Goal: Task Accomplishment & Management: Complete application form

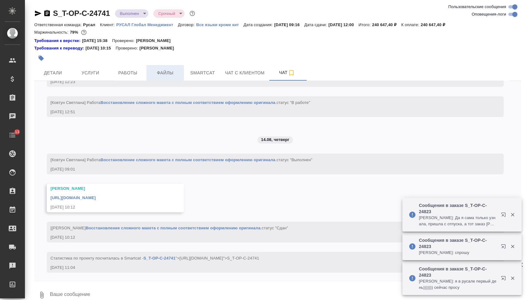
scroll to position [3571, 0]
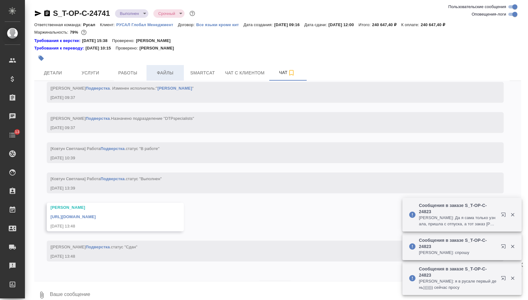
click at [175, 77] on span "Файлы" at bounding box center [165, 73] width 30 height 8
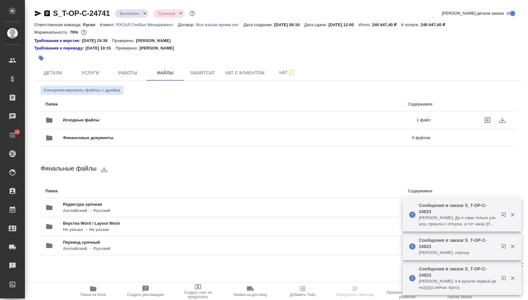
click at [146, 127] on div "Исходные файлы 1 файл" at bounding box center [237, 120] width 385 height 15
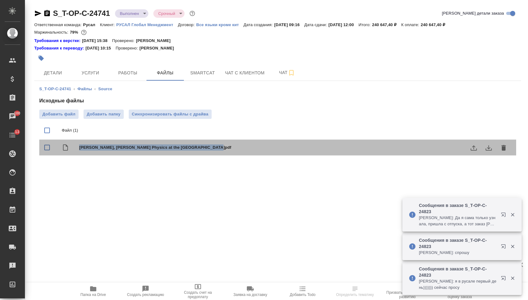
drag, startPoint x: 78, startPoint y: 153, endPoint x: 236, endPoint y: 151, distance: 157.7
click at [236, 152] on div "Brock I., Schoerner-Sadenius T. Physics at the Terascale.pdf" at bounding box center [277, 148] width 477 height 16
checkbox input "true"
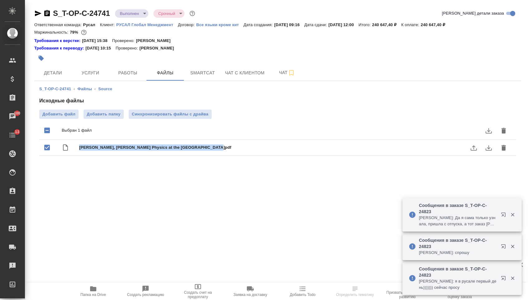
copy span "Brock I., Schoerner-Sadenius T. Physics at the Terascale.pdf"
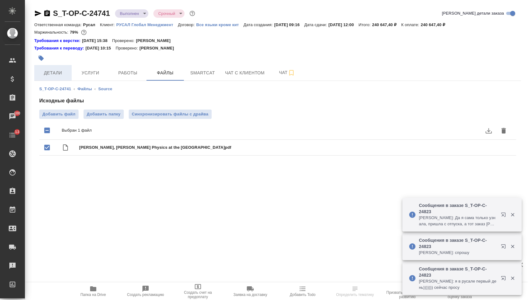
click at [47, 80] on button "Детали" at bounding box center [52, 73] width 37 height 16
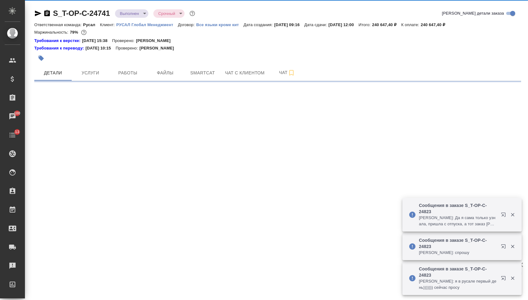
select select "RU"
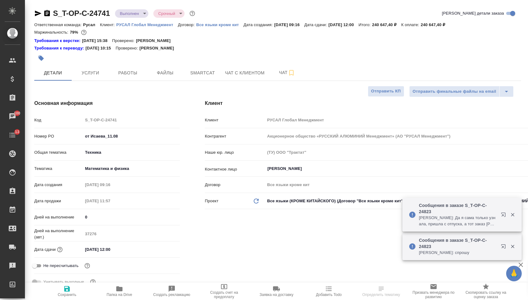
type textarea "x"
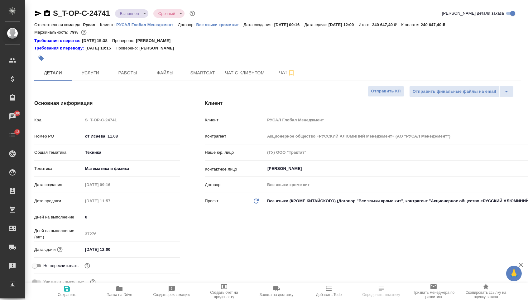
scroll to position [0, 0]
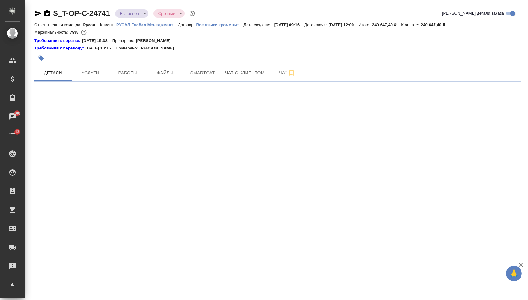
select select "RU"
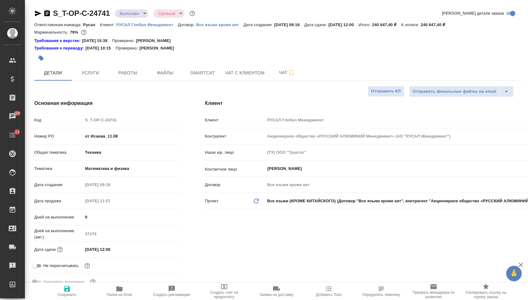
type textarea "x"
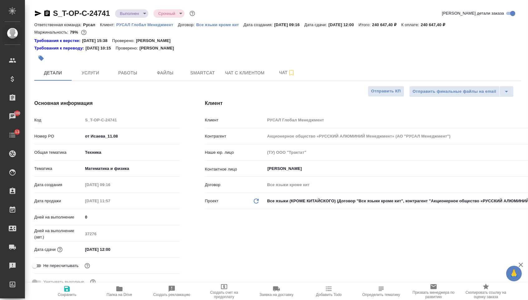
type textarea "x"
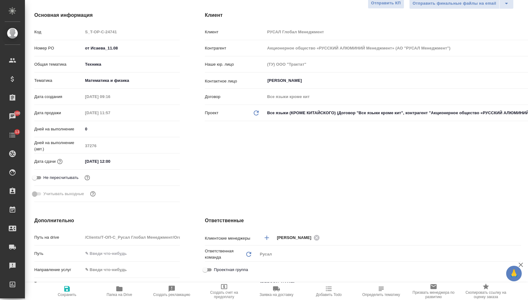
scroll to position [235, 0]
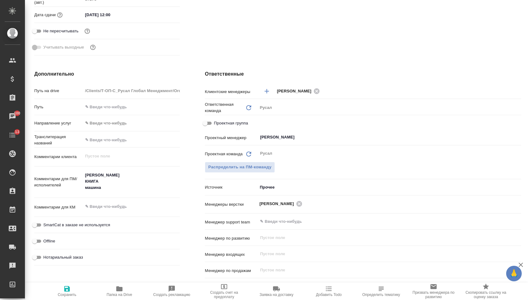
type textarea "x"
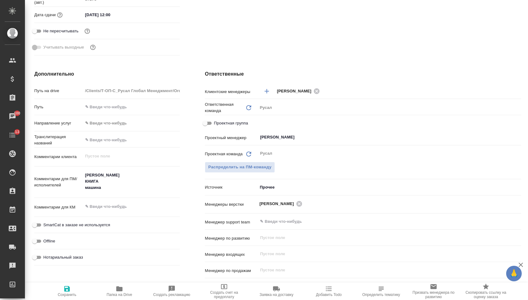
type textarea "x"
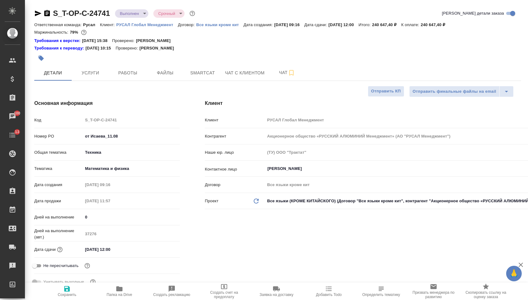
scroll to position [-1, 0]
click at [109, 296] on span "Папка на Drive" at bounding box center [120, 295] width 26 height 4
type textarea "x"
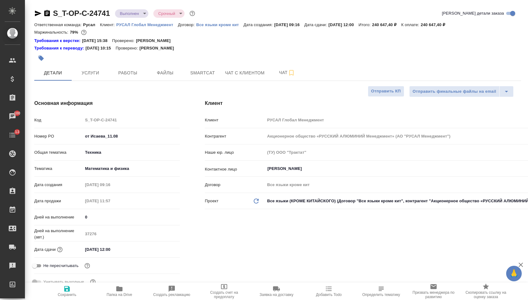
type textarea "x"
drag, startPoint x: 130, startPoint y: 141, endPoint x: 66, endPoint y: 139, distance: 63.6
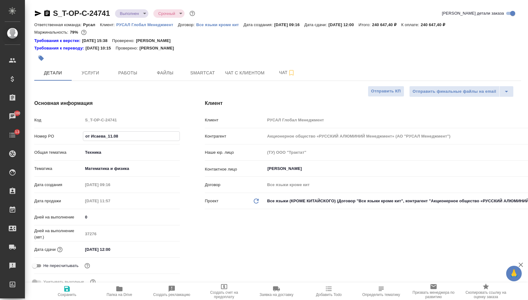
click at [66, 139] on div "Номер PO от Исаева_11.08" at bounding box center [106, 136] width 145 height 11
type textarea "x"
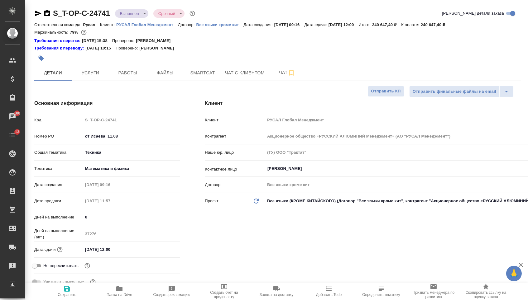
type textarea "x"
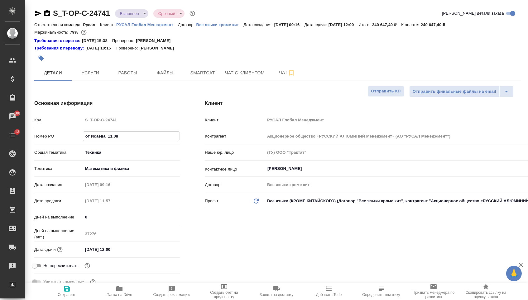
type textarea "x"
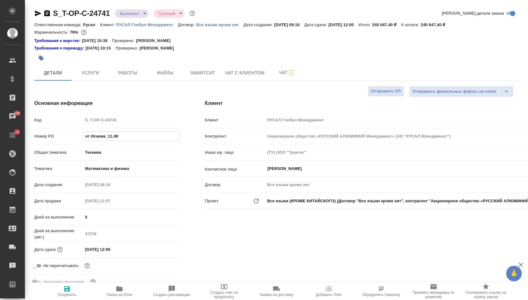
type textarea "x"
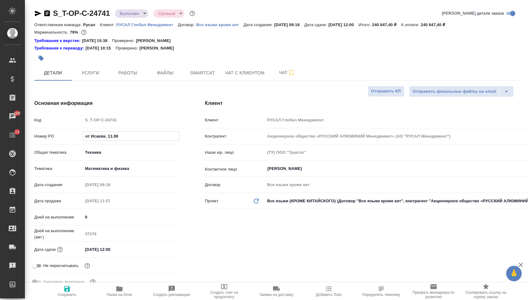
type textarea "x"
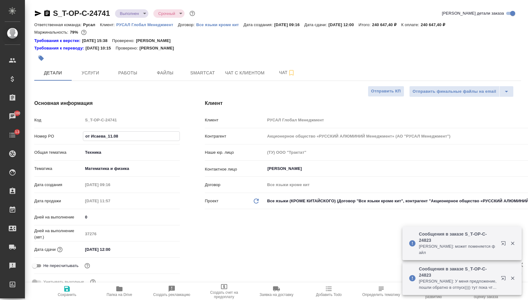
type textarea "x"
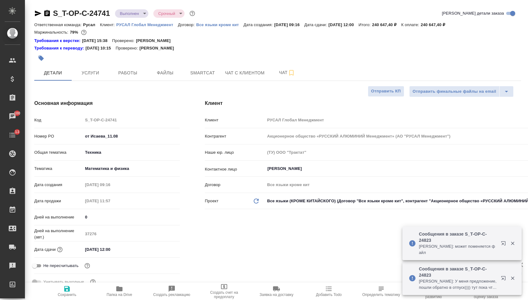
type textarea "x"
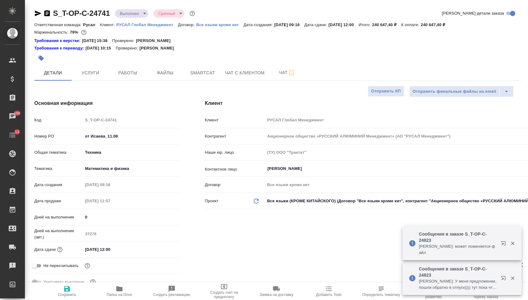
type textarea "x"
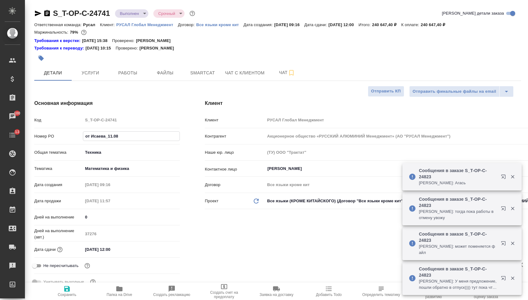
type textarea "x"
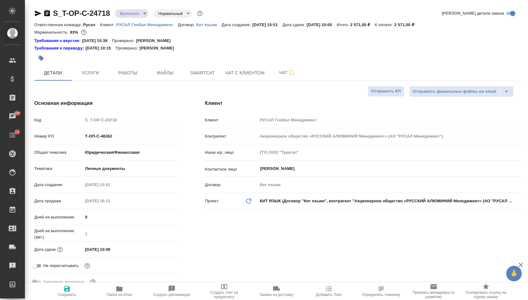
select select "RU"
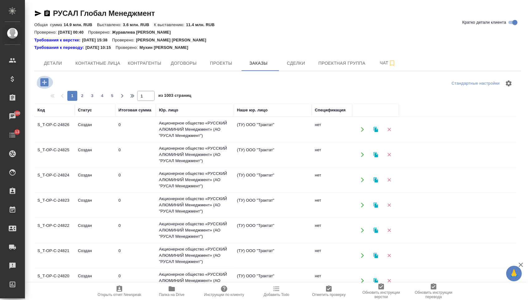
click at [45, 80] on icon "button" at bounding box center [44, 82] width 8 height 8
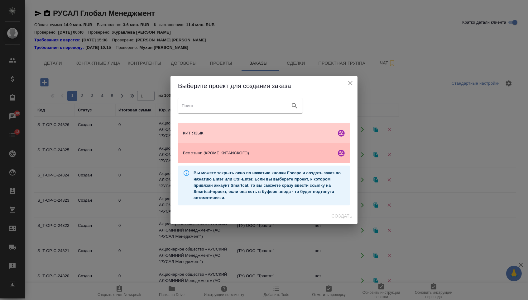
click at [233, 147] on div "Все языки (КРОМЕ КИТАЙСКОГО)" at bounding box center [264, 153] width 172 height 20
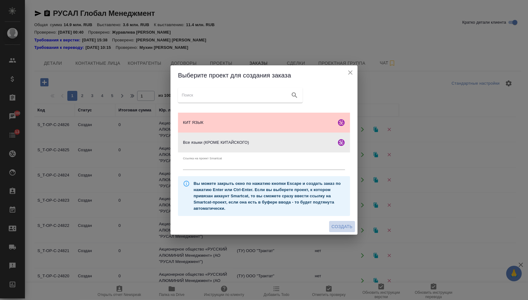
click at [341, 229] on span "Создать" at bounding box center [342, 227] width 21 height 8
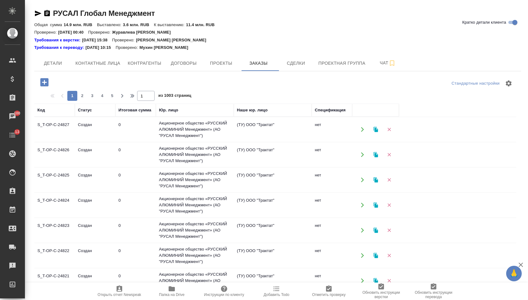
click at [47, 83] on icon "button" at bounding box center [44, 82] width 11 height 11
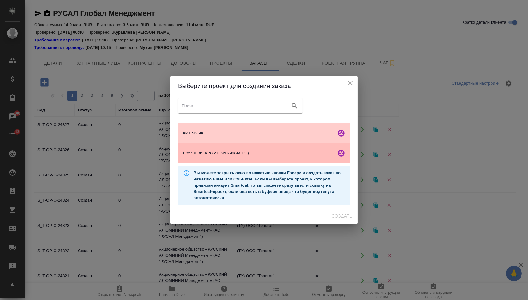
click at [207, 155] on span "Все языки (КРОМЕ КИТАЙСКОГО)" at bounding box center [258, 153] width 151 height 6
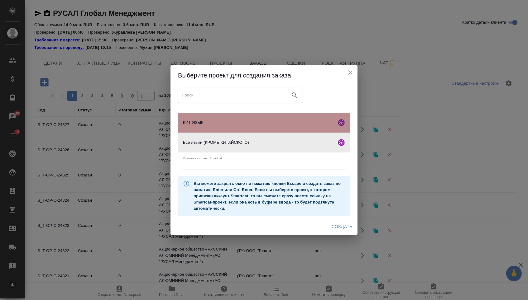
click at [204, 123] on span "КИТ ЯЗЫК" at bounding box center [258, 123] width 151 height 6
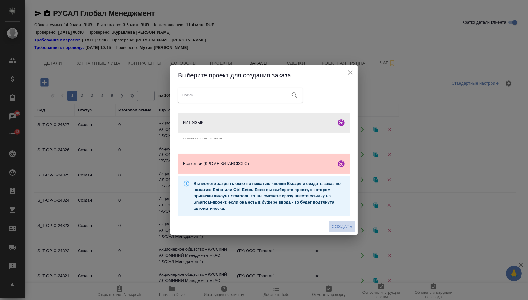
click at [339, 227] on span "Создать" at bounding box center [342, 227] width 21 height 8
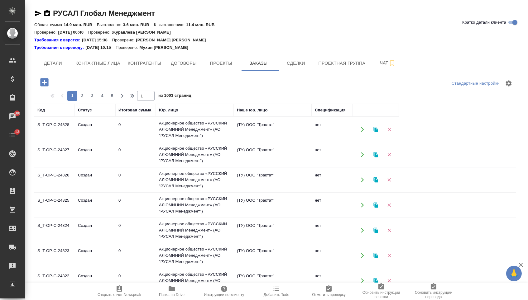
click at [46, 91] on div at bounding box center [115, 83] width 162 height 15
click at [55, 82] on div at bounding box center [115, 82] width 162 height 13
click at [48, 82] on icon "button" at bounding box center [44, 82] width 8 height 8
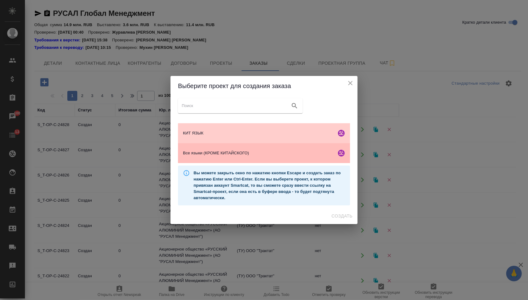
click at [198, 155] on span "Все языки (КРОМЕ КИТАЙСКОГО)" at bounding box center [258, 153] width 151 height 6
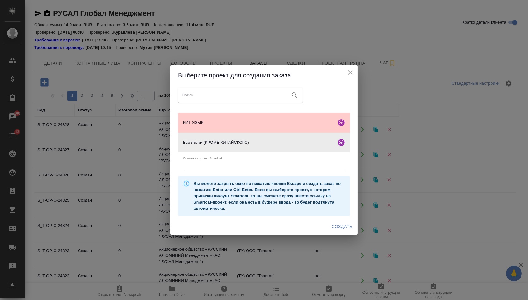
click at [338, 225] on span "Создать" at bounding box center [342, 227] width 21 height 8
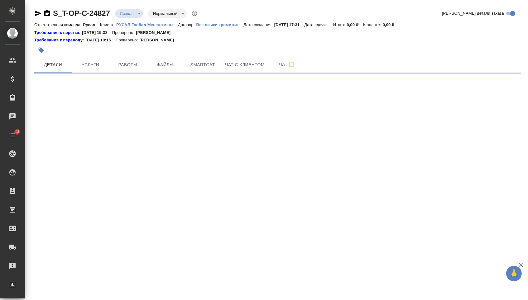
select select "RU"
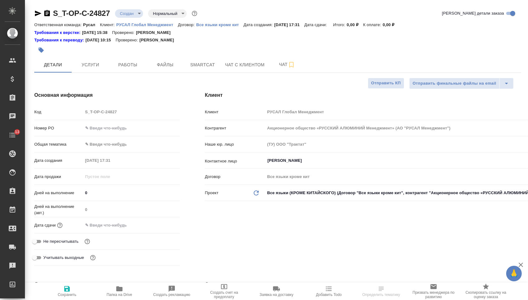
type textarea "x"
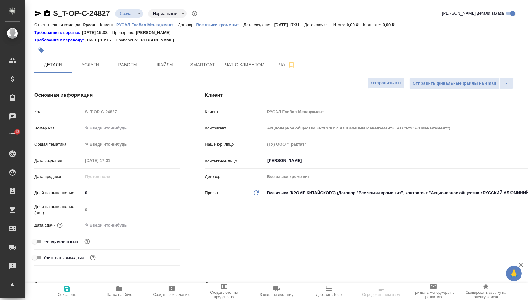
type textarea "x"
click at [133, 130] on input "text" at bounding box center [131, 128] width 97 height 9
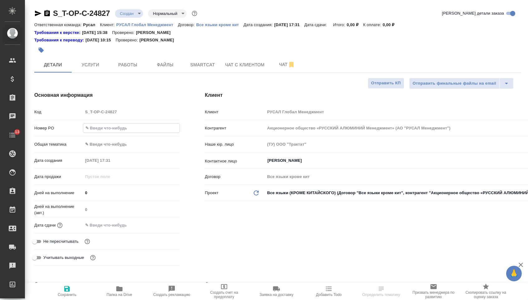
paste input "Т-ОП-С-46459"
type input "Т-ОП-С-46459"
type textarea "x"
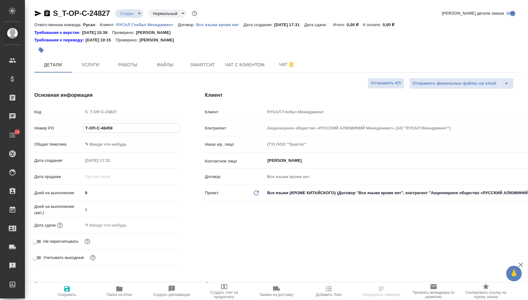
type input "Т-ОП-С-46459"
click at [123, 220] on div "Дней на выполнение (авт.) 0" at bounding box center [106, 212] width 145 height 16
click at [124, 224] on input "text" at bounding box center [110, 225] width 55 height 9
click at [165, 228] on icon "button" at bounding box center [162, 225] width 6 height 6
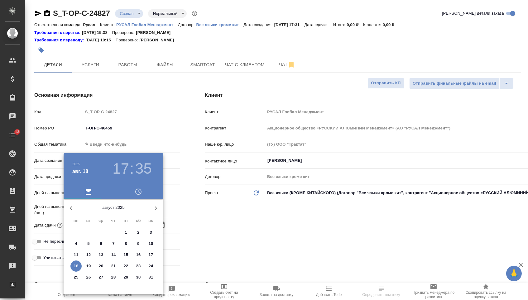
click at [92, 267] on span "19" at bounding box center [88, 266] width 11 height 6
type input "19.08.2025 17:35"
type textarea "x"
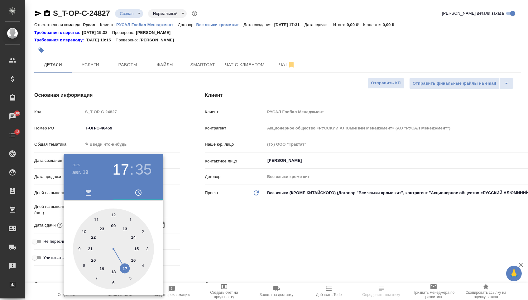
click at [134, 238] on div at bounding box center [113, 249] width 81 height 81
type input "19.08.2025 14:35"
type textarea "x"
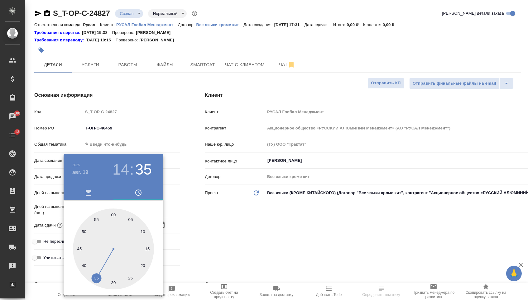
type textarea "x"
type input "19.08.2025 14:30"
click at [114, 284] on div at bounding box center [113, 249] width 81 height 81
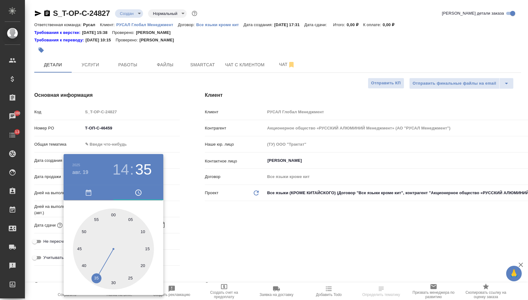
type textarea "x"
drag, startPoint x: 203, startPoint y: 232, endPoint x: 200, endPoint y: 230, distance: 3.6
click at [203, 231] on div at bounding box center [264, 150] width 528 height 300
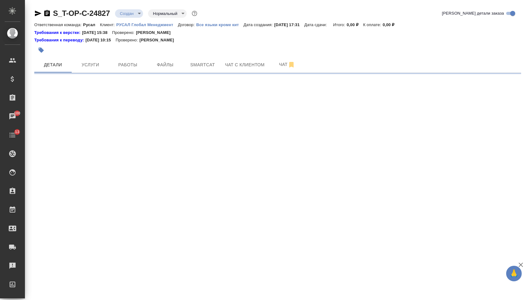
select select "RU"
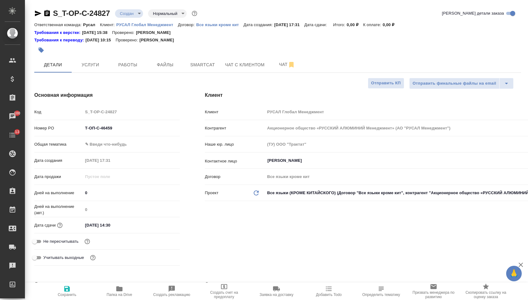
type textarea "x"
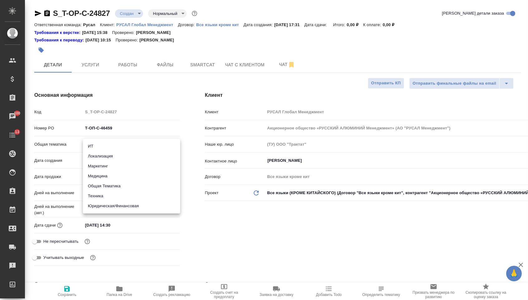
click at [109, 149] on body "🙏 .cls-1 fill:#fff; AWATERA Menshikova Aleksandra Клиенты Спецификации Заказы 1…" at bounding box center [264, 150] width 528 height 300
click at [110, 207] on li "Юридическая/Финансовая" at bounding box center [131, 206] width 97 height 10
type input "yr-fn"
type textarea "x"
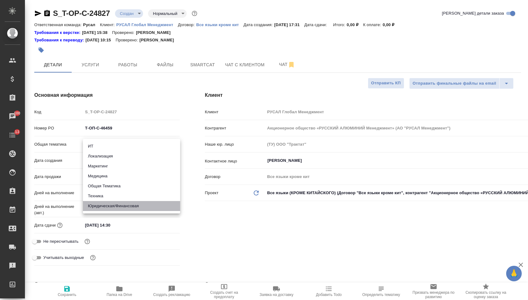
type textarea "x"
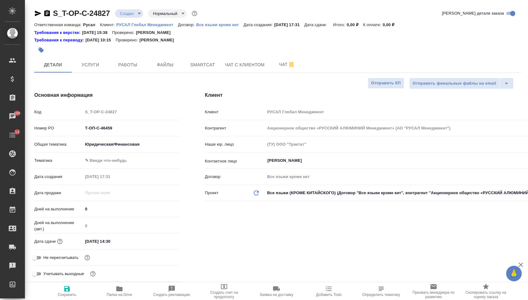
click at [110, 161] on body "🙏 .cls-1 fill:#fff; AWATERA Menshikova Aleksandra Клиенты Спецификации Заказы 1…" at bounding box center [264, 150] width 528 height 300
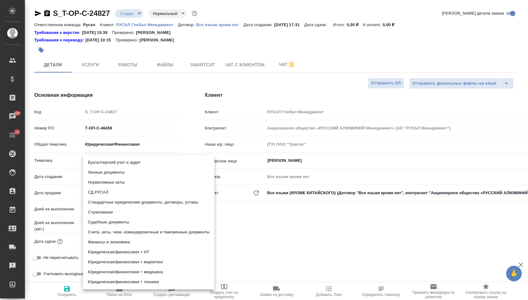
click at [112, 202] on li "Стандартные юридические документы, договоры, уставы" at bounding box center [148, 203] width 131 height 10
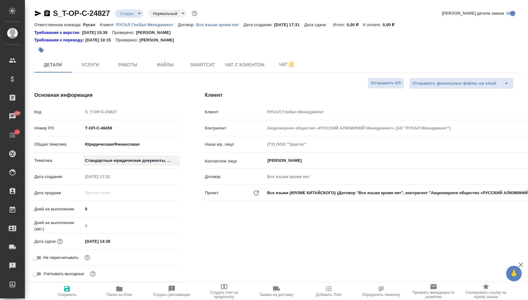
type textarea "x"
type input "5f647205b73bc97568ca66bf"
click at [77, 300] on button "Сохранить" at bounding box center [67, 291] width 52 height 17
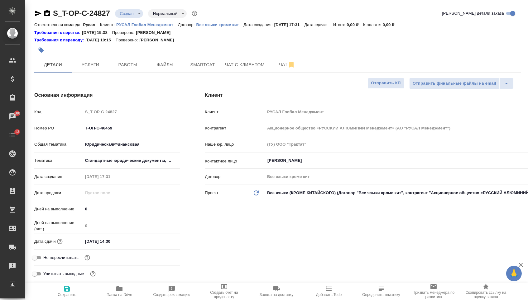
type textarea "x"
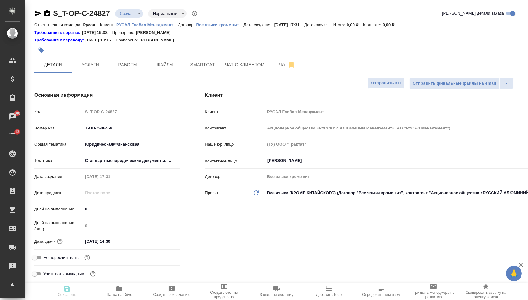
type textarea "x"
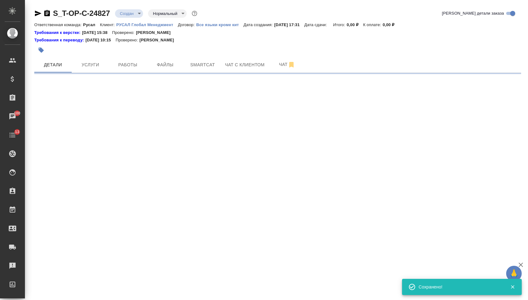
select select "RU"
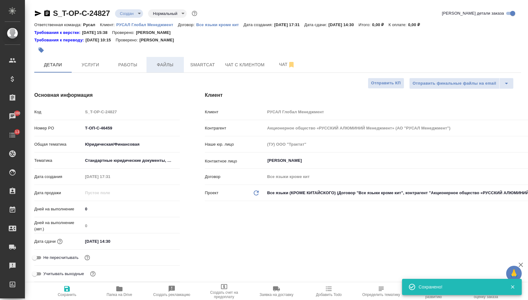
type textarea "x"
click at [170, 65] on span "Файлы" at bounding box center [165, 65] width 30 height 8
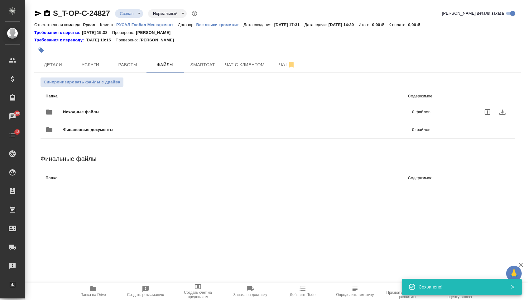
click at [127, 111] on span "Исходные файлы" at bounding box center [159, 112] width 193 height 6
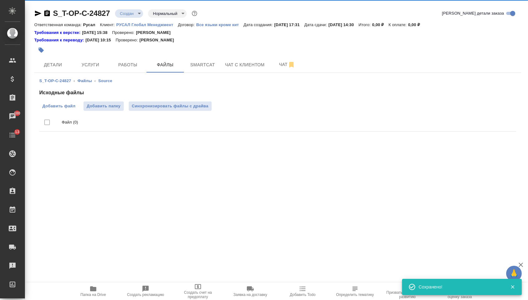
click at [64, 107] on span "Добавить файл" at bounding box center [58, 106] width 33 height 6
click at [0, 0] on input "Добавить файл" at bounding box center [0, 0] width 0 height 0
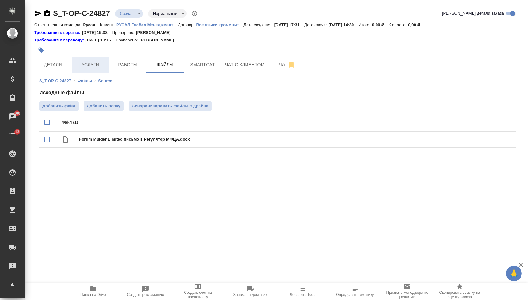
click at [83, 68] on span "Услуги" at bounding box center [90, 65] width 30 height 8
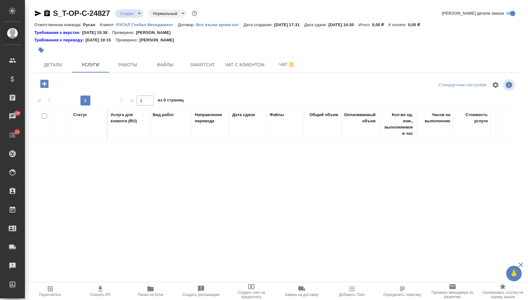
click at [46, 89] on icon "button" at bounding box center [44, 84] width 11 height 11
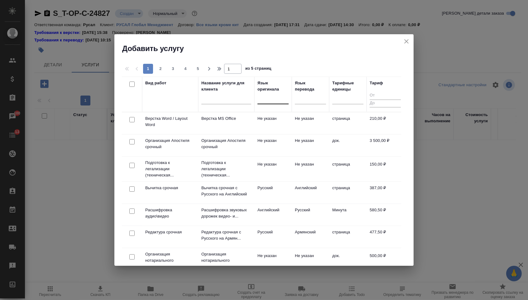
click at [279, 98] on div at bounding box center [272, 97] width 31 height 9
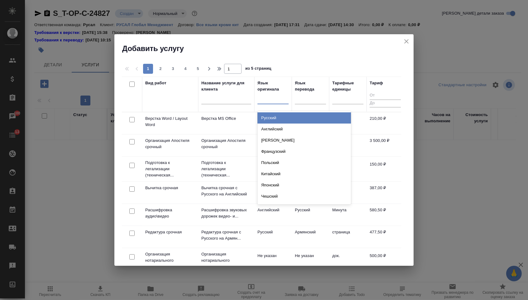
click at [275, 118] on div "Русский" at bounding box center [303, 117] width 93 height 11
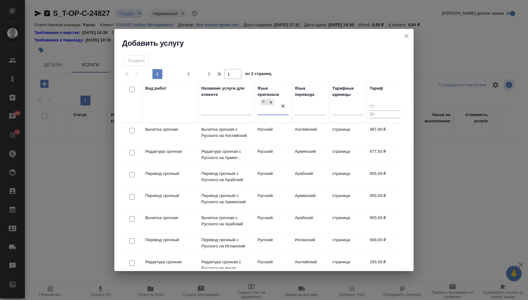
click at [305, 116] on div at bounding box center [310, 111] width 31 height 16
click at [306, 109] on div at bounding box center [310, 108] width 31 height 9
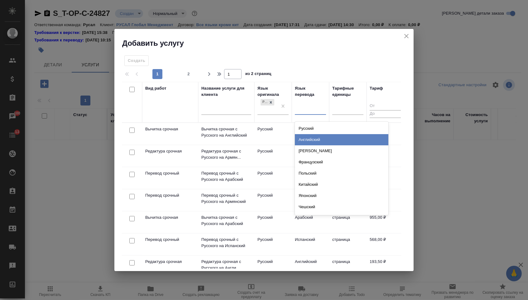
click at [306, 136] on div "Английский" at bounding box center [341, 139] width 93 height 11
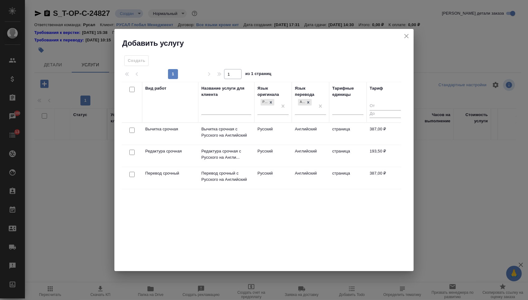
click at [130, 145] on td at bounding box center [132, 134] width 20 height 22
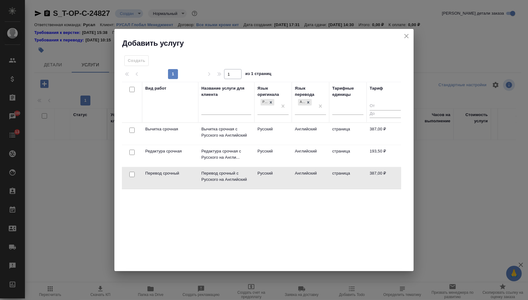
click at [130, 135] on div at bounding box center [132, 130] width 14 height 9
click at [131, 174] on input "checkbox" at bounding box center [131, 174] width 5 height 5
checkbox input "true"
click at [131, 150] on input "checkbox" at bounding box center [131, 152] width 5 height 5
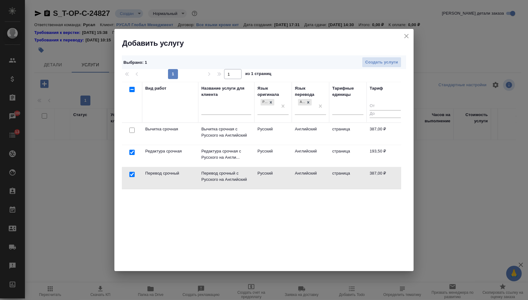
checkbox input "true"
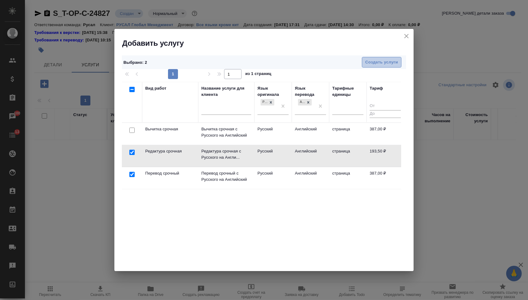
click at [376, 58] on button "Создать услуги" at bounding box center [382, 62] width 40 height 11
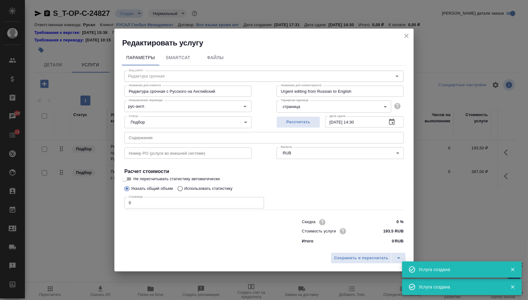
type input "Перевод срочный"
type input "Перевод срочный с Русского на Английский"
type input "Urgent translation from Russian to English"
type input "387 RUB"
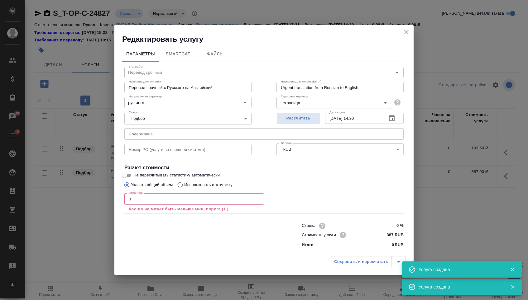
click at [136, 141] on div "Номер PO (услуги во внешней системе) Номер PO (услуги во внешней системе)" at bounding box center [188, 149] width 152 height 40
click at [134, 133] on input "text" at bounding box center [263, 133] width 279 height 11
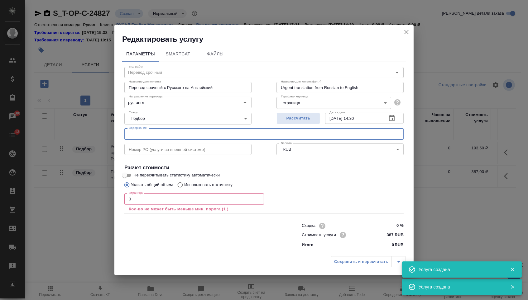
paste input "Forum Muider Limited письмо в Регулятор МФЦА"
type input "Forum Muider Limited письмо в Регулятор МФЦА"
click at [141, 200] on input "0" at bounding box center [194, 198] width 140 height 11
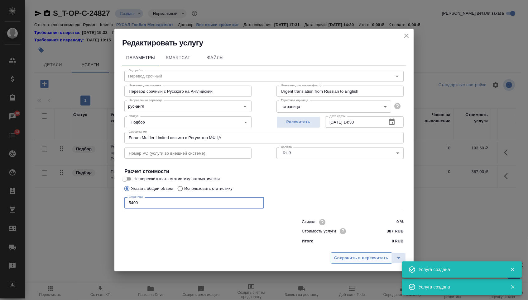
type input "5400"
click at [334, 254] on button "Сохранить и пересчитать" at bounding box center [361, 258] width 61 height 11
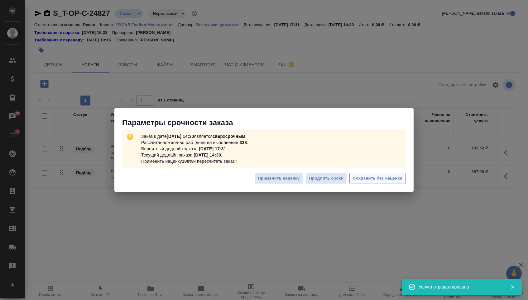
click at [383, 176] on span "Сохранить без наценки" at bounding box center [378, 178] width 50 height 7
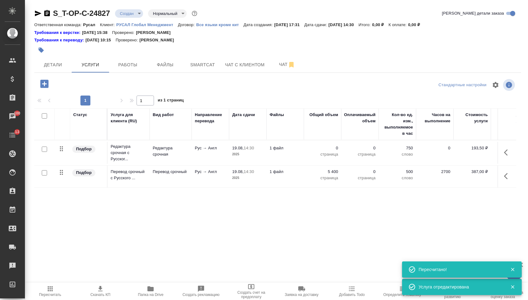
type input "urgent"
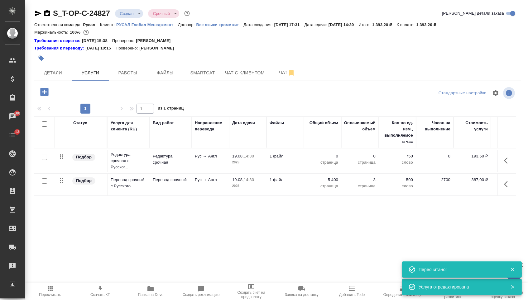
click at [326, 154] on td "0 страница" at bounding box center [322, 161] width 37 height 22
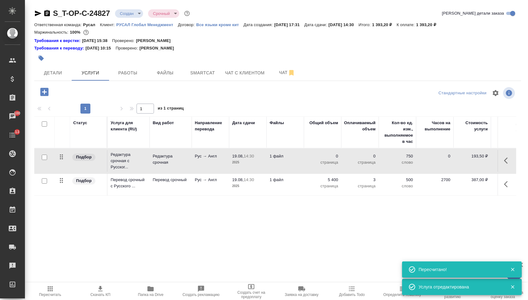
click at [325, 160] on p "0" at bounding box center [322, 156] width 31 height 6
click at [325, 161] on input "0" at bounding box center [326, 157] width 23 height 9
type input "5400"
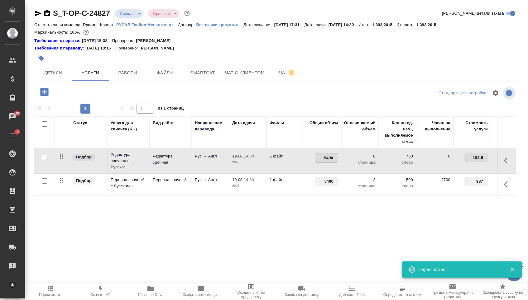
click at [99, 216] on div "Статус Услуга для клиента (RU) Вид работ Направление перевода Дата сдачи Файлы …" at bounding box center [275, 184] width 482 height 134
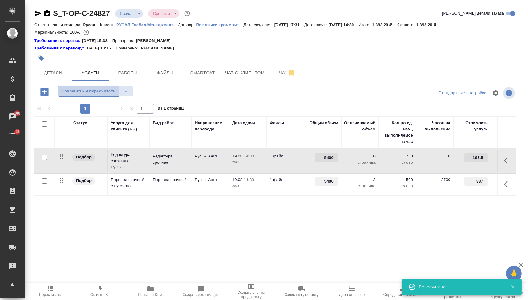
click at [96, 94] on span "Сохранить и пересчитать" at bounding box center [88, 91] width 54 height 7
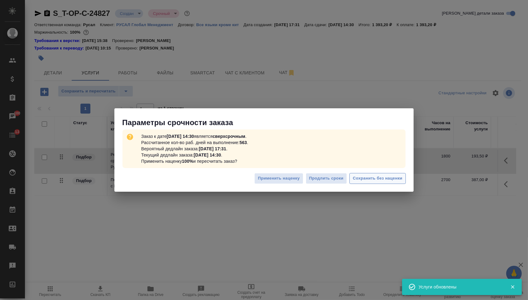
click at [358, 180] on span "Сохранить без наценки" at bounding box center [378, 178] width 50 height 7
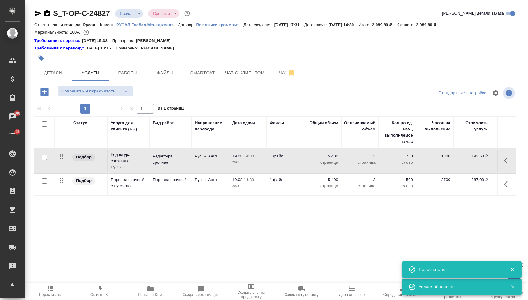
drag, startPoint x: 59, startPoint y: 159, endPoint x: 60, endPoint y: 197, distance: 37.7
click at [60, 196] on table "Статус Услуга для клиента (RU) Вид работ Направление перевода Дата сдачи Файлы …" at bounding box center [327, 156] width 587 height 79
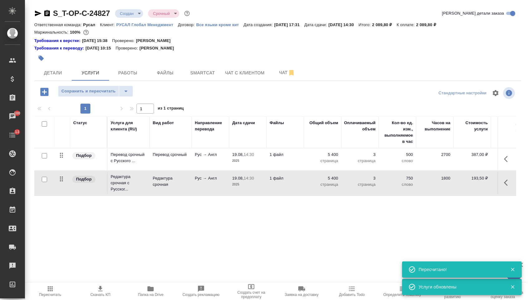
click at [84, 101] on div "Сохранить и пересчитать" at bounding box center [115, 93] width 162 height 15
click at [85, 95] on span "Сохранить и пересчитать" at bounding box center [88, 91] width 54 height 7
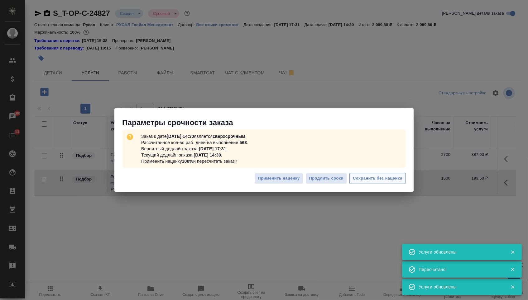
click at [383, 175] on span "Сохранить без наценки" at bounding box center [378, 178] width 50 height 7
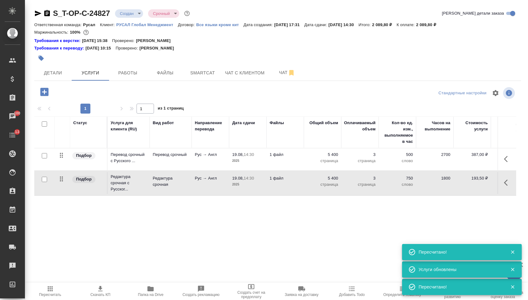
click at [130, 17] on body "🙏 .cls-1 fill:#fff; AWATERA Menshikova Aleksandra Клиенты Спецификации Заказы 1…" at bounding box center [264, 150] width 528 height 300
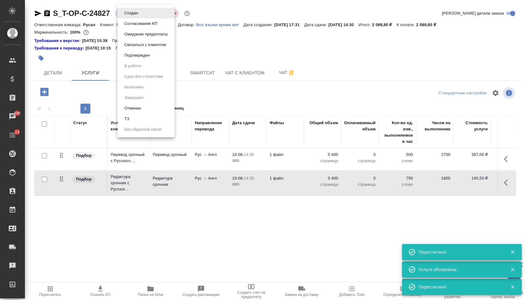
click at [132, 17] on button "Подтвержден" at bounding box center [130, 13] width 17 height 7
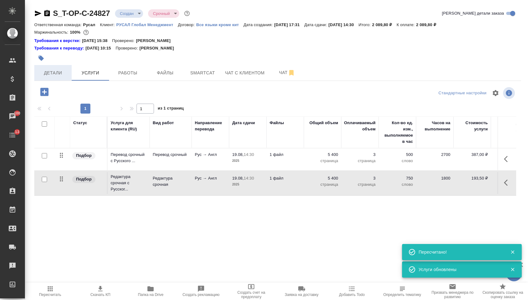
click at [63, 81] on button "Детали" at bounding box center [52, 73] width 37 height 16
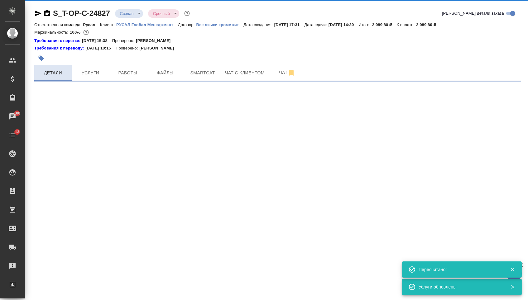
select select "RU"
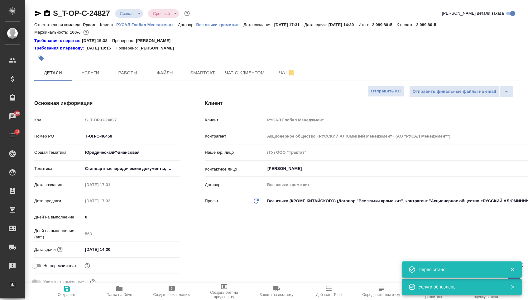
type textarea "x"
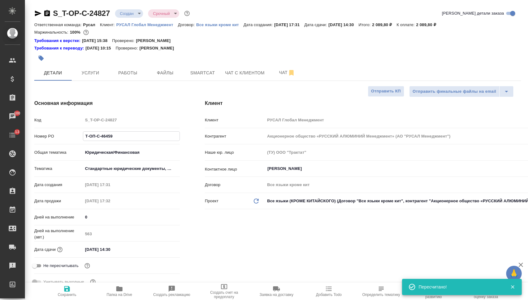
drag, startPoint x: 119, startPoint y: 136, endPoint x: 134, endPoint y: 134, distance: 15.1
click at [134, 134] on input "Т-ОП-С-46459" at bounding box center [131, 136] width 97 height 9
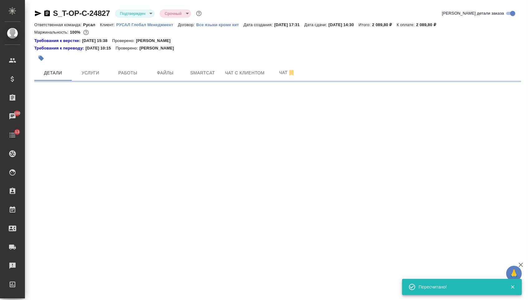
select select "RU"
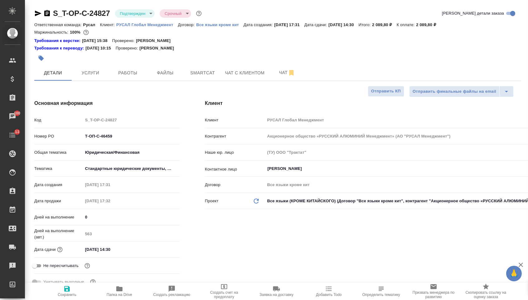
type textarea "x"
drag, startPoint x: 126, startPoint y: 138, endPoint x: 61, endPoint y: 130, distance: 65.9
click at [61, 130] on div "Код S_T-OP-C-24827 Номер PO Т-ОП-С-46459 Общая тематика Юридическая/Финансовая …" at bounding box center [106, 204] width 145 height 178
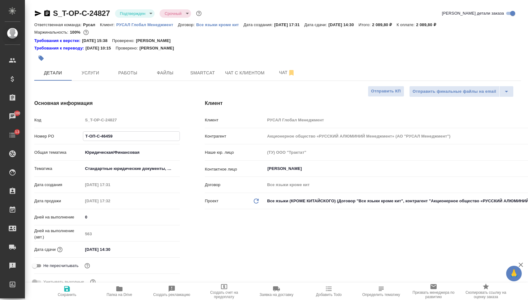
type textarea "x"
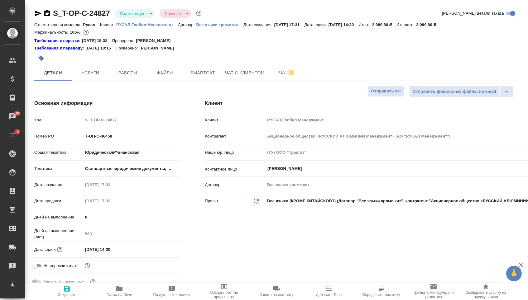
type textarea "x"
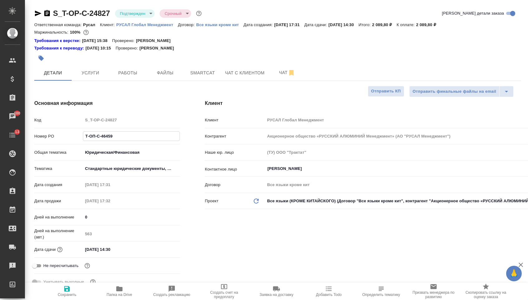
type textarea "x"
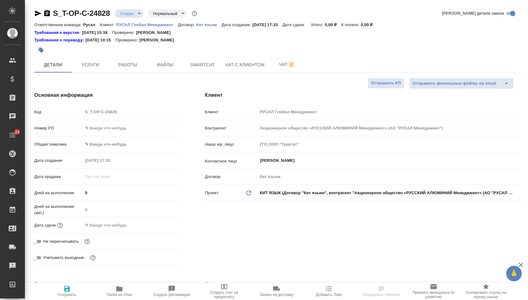
select select "RU"
click at [128, 129] on input "text" at bounding box center [131, 128] width 97 height 9
paste input "Т-ОП-С-46460"
type input "Т-ОП-С-46460"
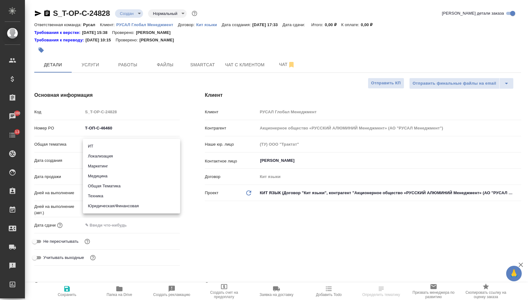
click at [118, 149] on body "🙏 .cls-1 fill:#fff; AWATERA [PERSON_NAME] Спецификации Заказы 100 Чаты 13 Todo …" at bounding box center [264, 150] width 528 height 300
click at [112, 193] on li "Техника" at bounding box center [131, 196] width 97 height 10
type input "tech"
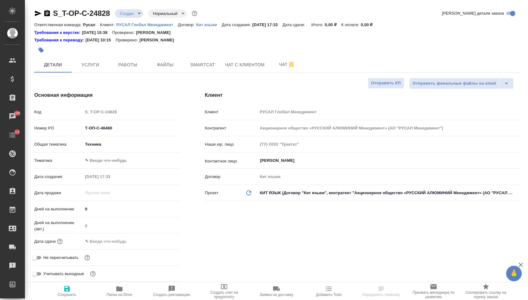
click at [112, 164] on body "🙏 .cls-1 fill:#fff; AWATERA [PERSON_NAME] Спецификации Заказы 100 Чаты 13 Todo …" at bounding box center [264, 150] width 528 height 300
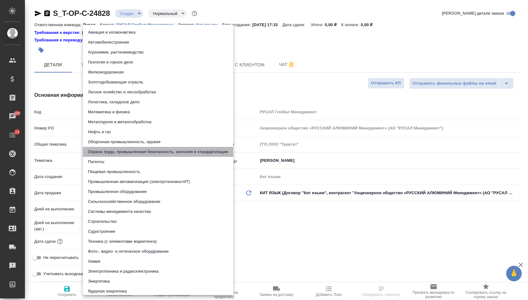
click at [110, 152] on li "Охрана труда, промышленная безопасность, экология и стандартизация" at bounding box center [158, 152] width 150 height 10
type input "5f647205b73bc97568ca66b9"
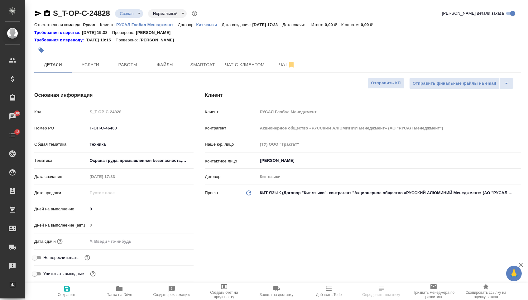
click at [104, 240] on input "text" at bounding box center [114, 241] width 55 height 9
click at [178, 243] on icon "button" at bounding box center [176, 241] width 6 height 6
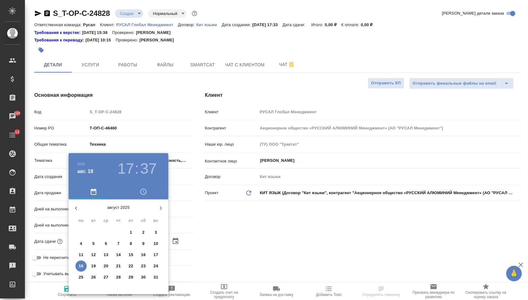
click at [93, 269] on p "19" at bounding box center [93, 266] width 5 height 6
type input "[DATE] 17:37"
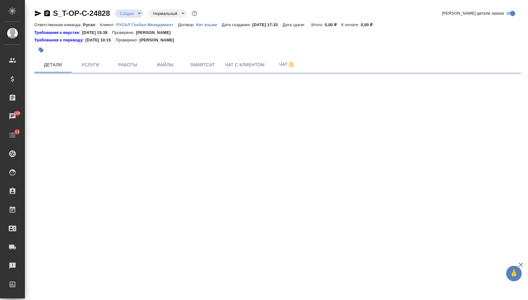
select select "RU"
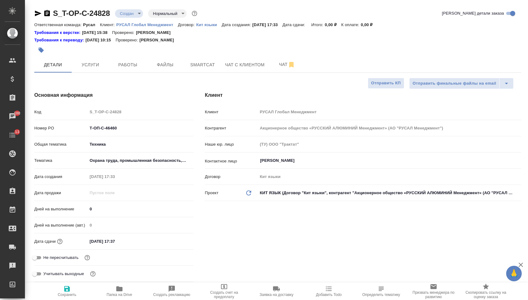
type textarea "x"
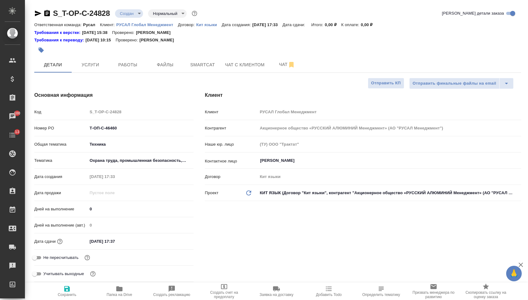
type textarea "x"
click at [136, 241] on input "[DATE] 17:37" at bounding box center [114, 241] width 55 height 9
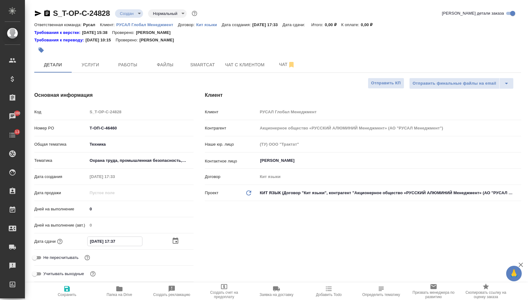
type input "[DATE] 17:3_"
type textarea "x"
type input "[DATE] 17:__"
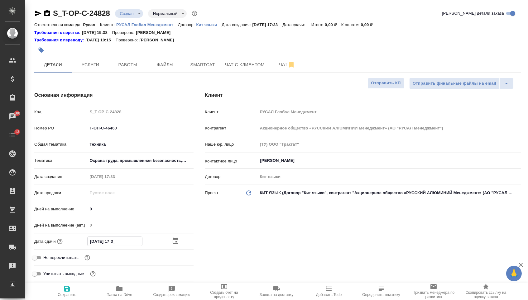
type textarea "x"
type input "[DATE] 1_:__"
type textarea "x"
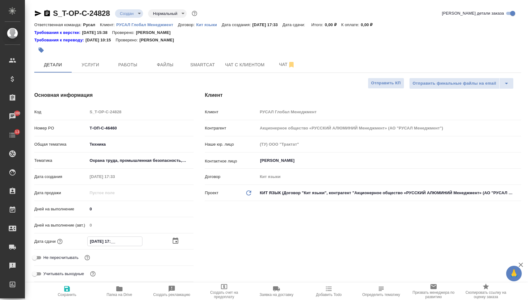
type textarea "x"
type input "[DATE] __:__"
type textarea "x"
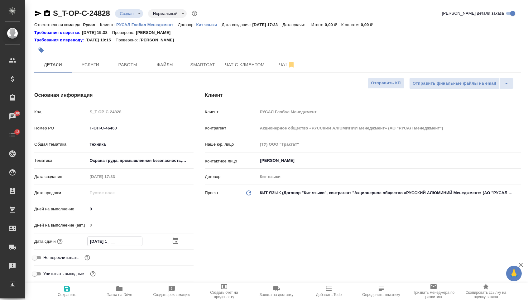
type textarea "x"
type input "[DATE] 1_:__"
type textarea "x"
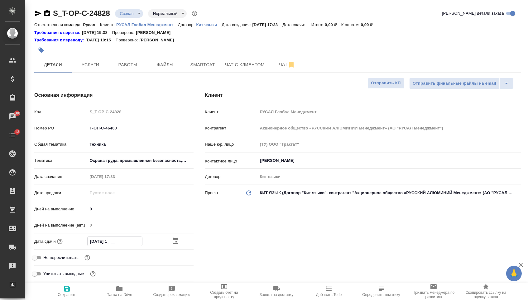
type input "[DATE] 15:__"
type textarea "x"
type input "[DATE] 15:0_"
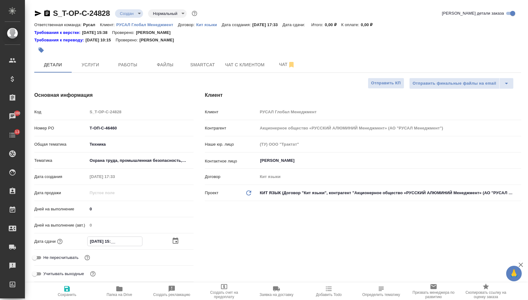
type textarea "x"
type input "[DATE] 15:00"
type textarea "x"
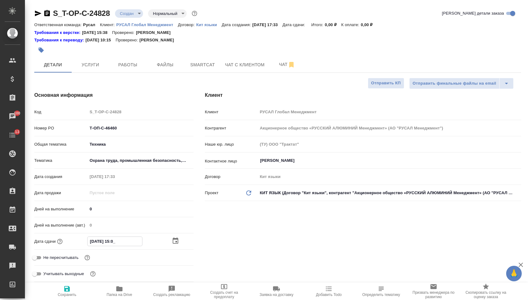
type textarea "x"
click at [78, 291] on span "Сохранить" at bounding box center [67, 291] width 45 height 12
type textarea "x"
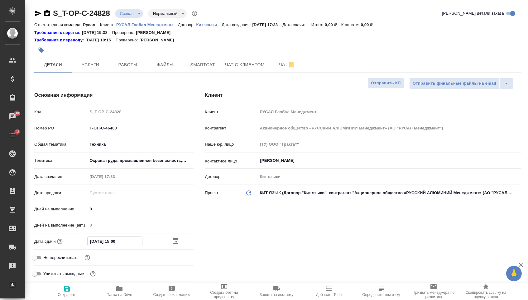
type textarea "x"
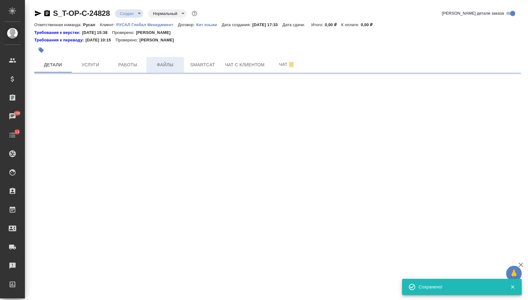
select select "RU"
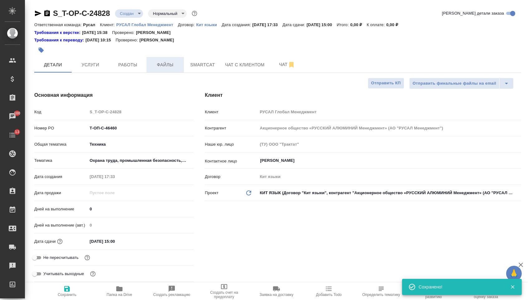
type textarea "x"
click at [159, 69] on span "Файлы" at bounding box center [165, 65] width 30 height 8
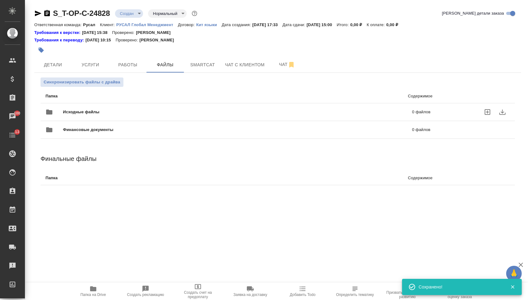
click at [117, 107] on div "Исходные файлы 0 файлов" at bounding box center [237, 112] width 385 height 15
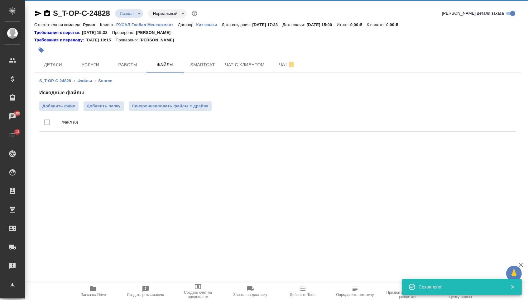
click at [72, 100] on div "Исходные файлы Добавить файл Добавить папку Синхронизировать файлы с драйва Фай…" at bounding box center [277, 111] width 477 height 45
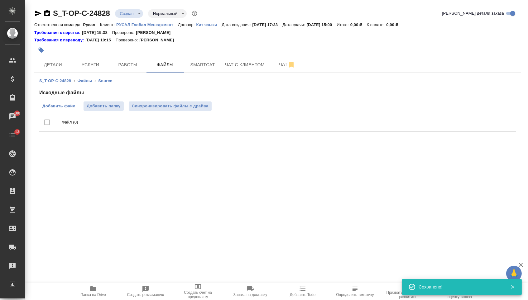
click at [72, 107] on span "Добавить файл" at bounding box center [58, 106] width 33 height 6
click at [0, 0] on input "Добавить файл" at bounding box center [0, 0] width 0 height 0
click at [88, 67] on span "Услуги" at bounding box center [90, 65] width 30 height 8
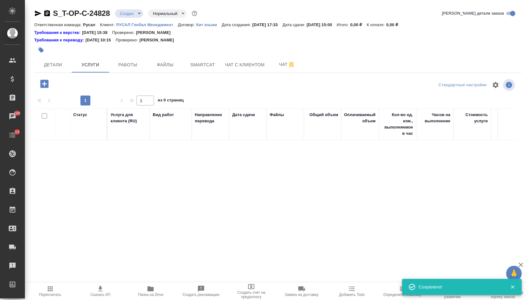
click at [44, 88] on icon "button" at bounding box center [44, 84] width 8 height 8
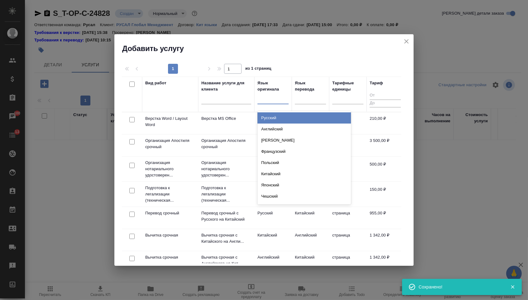
drag, startPoint x: 268, startPoint y: 103, endPoint x: 269, endPoint y: 118, distance: 15.0
click at [269, 103] on div at bounding box center [272, 99] width 31 height 12
click at [268, 121] on div "Русский" at bounding box center [303, 117] width 93 height 11
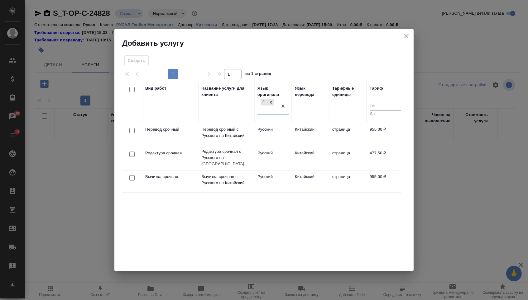
click at [132, 130] on input "checkbox" at bounding box center [131, 130] width 5 height 5
checkbox input "true"
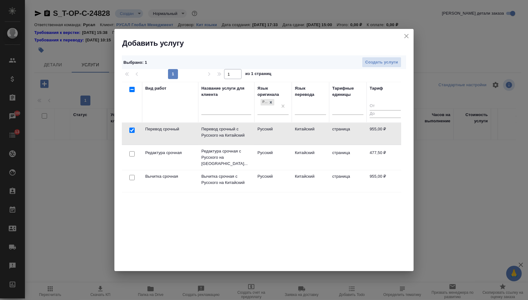
click at [132, 151] on input "checkbox" at bounding box center [131, 153] width 5 height 5
checkbox input "true"
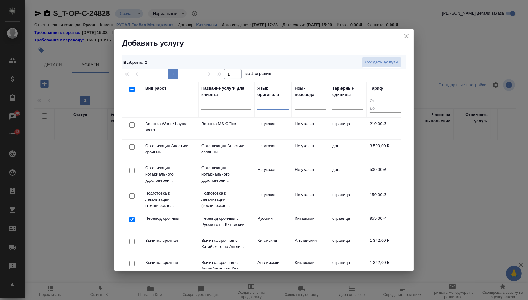
drag, startPoint x: 284, startPoint y: 108, endPoint x: 269, endPoint y: 111, distance: 14.9
click at [134, 123] on div at bounding box center [132, 125] width 14 height 9
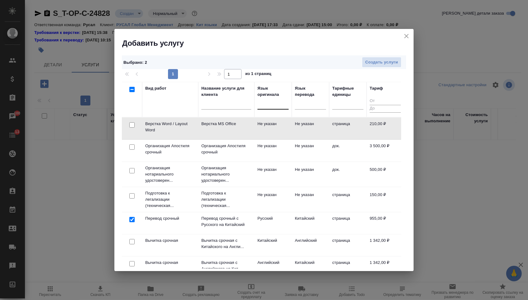
click at [126, 126] on div at bounding box center [132, 125] width 14 height 9
click at [136, 126] on div at bounding box center [132, 125] width 14 height 9
click at [131, 126] on input "checkbox" at bounding box center [131, 124] width 5 height 5
checkbox input "true"
click at [374, 60] on span "Создать услуги" at bounding box center [381, 62] width 33 height 7
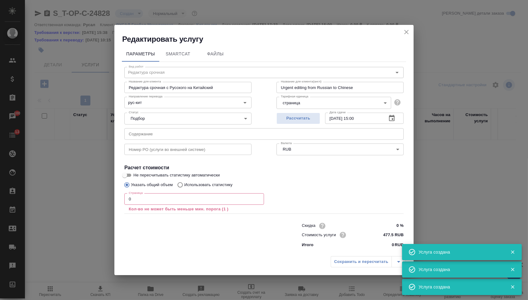
type input "Верстка Word / Layout Word"
type input "Верстка MS Office"
type input "Layout MS Office"
type input "Не указан"
type input "210 RUB"
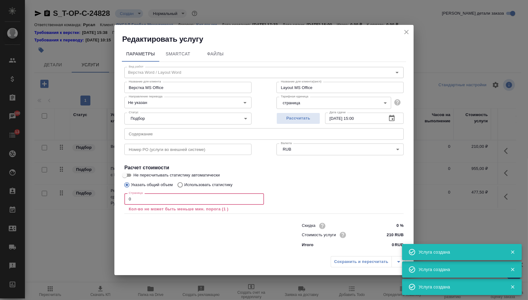
drag, startPoint x: 138, startPoint y: 195, endPoint x: 145, endPoint y: 202, distance: 10.4
click at [146, 202] on input "0" at bounding box center [194, 198] width 140 height 11
drag, startPoint x: 145, startPoint y: 202, endPoint x: 116, endPoint y: 202, distance: 29.9
click at [116, 202] on div "Параметры SmartCat Файлы Вид работ Верстка Word / Layout Word Вид работ Названи…" at bounding box center [263, 148] width 299 height 209
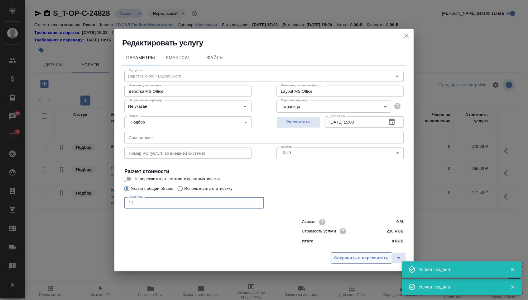
type input "11"
click at [360, 259] on span "Сохранить и пересчитать" at bounding box center [361, 258] width 54 height 7
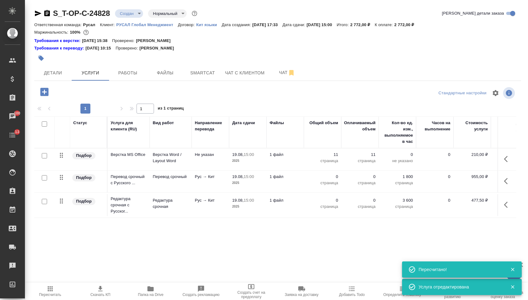
click at [502, 178] on div at bounding box center [507, 181] width 12 height 15
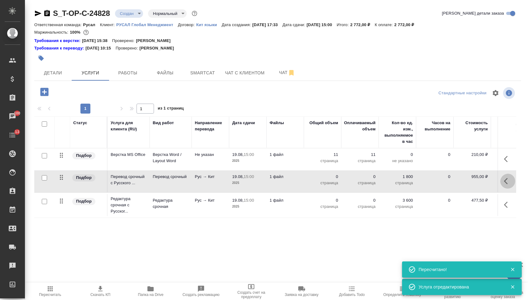
click at [500, 186] on button "button" at bounding box center [507, 181] width 15 height 15
click at [470, 184] on icon "button" at bounding box center [473, 182] width 6 height 6
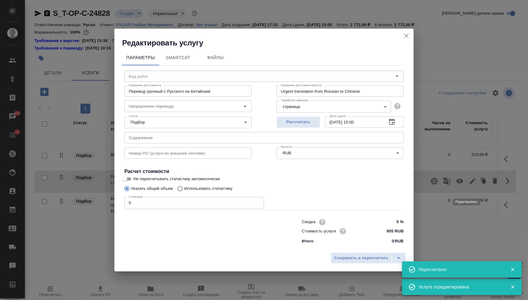
type input "Перевод срочный"
type input "рус-кит"
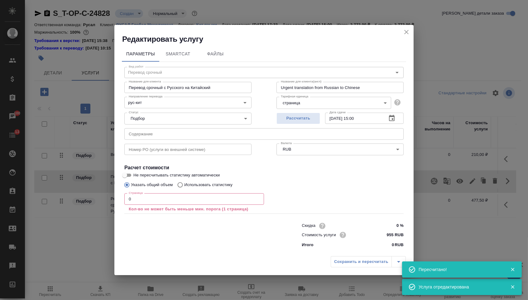
click at [233, 137] on input "text" at bounding box center [263, 133] width 279 height 11
paste input "Т-ОП-С-46460"
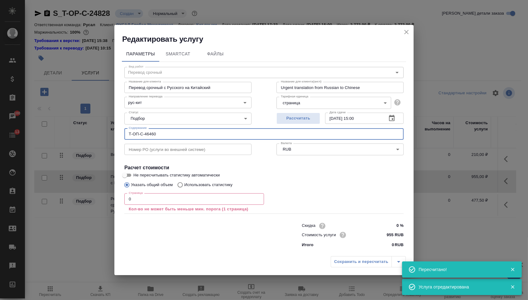
type input "Т-ОП-С-46460"
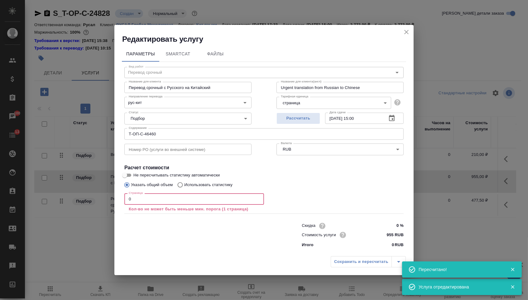
click at [183, 202] on input "0" at bounding box center [194, 198] width 140 height 11
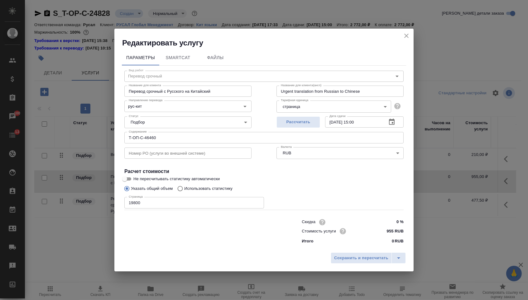
type input "19800"
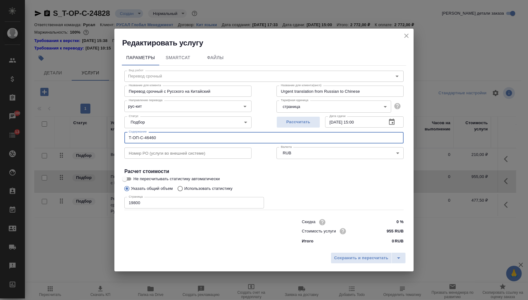
click at [169, 137] on input "Т-ОП-С-46460" at bounding box center [263, 137] width 279 height 11
paste input "Emission Report_RUSSIAN"
paste input "text"
type input "Emission Report_RUSSIAN"
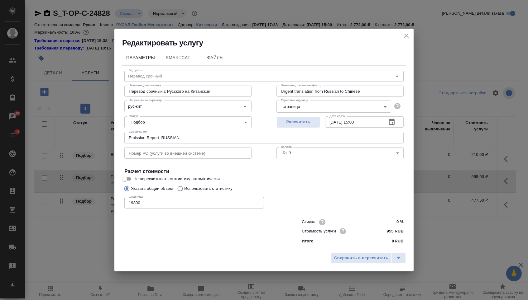
click at [361, 267] on div "Сохранить и пересчитать" at bounding box center [263, 261] width 299 height 22
click at [344, 260] on span "Сохранить и пересчитать" at bounding box center [361, 258] width 54 height 7
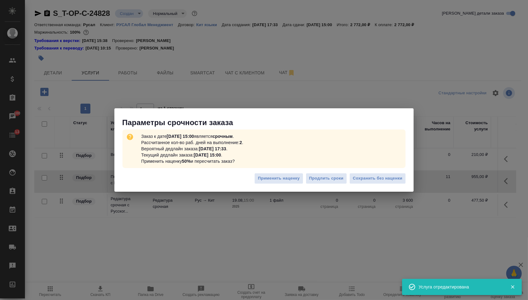
click at [369, 184] on div "Применить наценку Продлить сроки Сохранить без наценки" at bounding box center [263, 181] width 299 height 22
click at [355, 185] on div "Применить наценку Продлить сроки Сохранить без наценки" at bounding box center [263, 181] width 299 height 22
click at [355, 181] on span "Сохранить без наценки" at bounding box center [378, 178] width 50 height 7
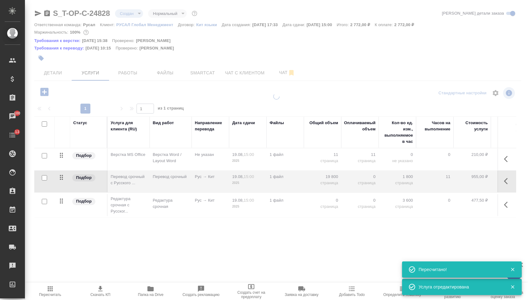
type input "urgent"
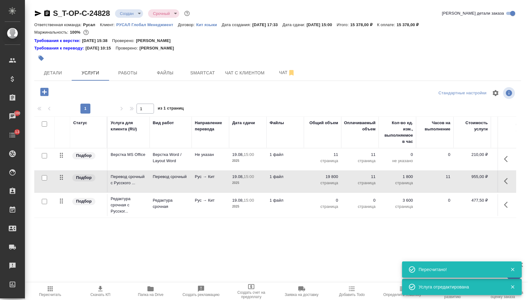
click at [325, 204] on p "0" at bounding box center [322, 201] width 31 height 6
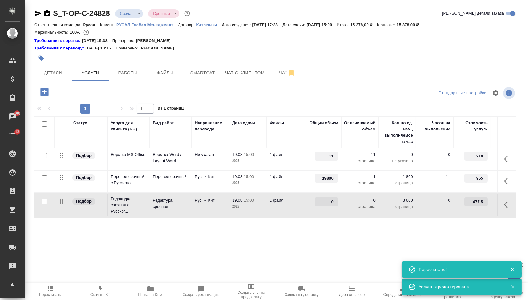
click at [325, 207] on input "0" at bounding box center [326, 202] width 23 height 9
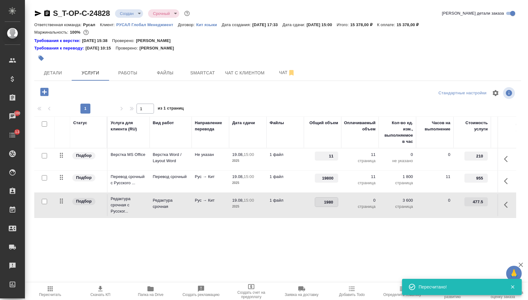
type input "19800"
click at [219, 279] on div ".cls-1 fill:#fff; AWATERA Menshikova Aleksandra Клиенты Спецификации Заказы 100…" at bounding box center [264, 150] width 528 height 300
click at [213, 246] on div "Статус Услуга для клиента (RU) Вид работ Направление перевода Дата сдачи Файлы …" at bounding box center [275, 184] width 482 height 134
click at [109, 97] on button "Сохранить и пересчитать" at bounding box center [88, 91] width 61 height 11
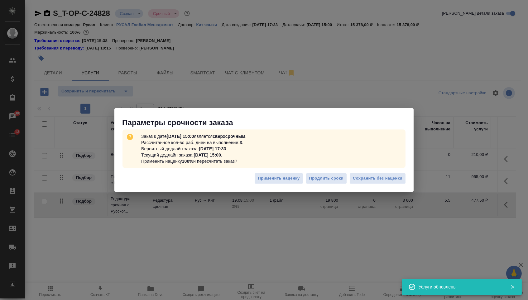
click at [366, 186] on div "Применить наценку Продлить сроки Сохранить без наценки" at bounding box center [263, 181] width 299 height 22
click at [366, 177] on span "Сохранить без наценки" at bounding box center [378, 178] width 50 height 7
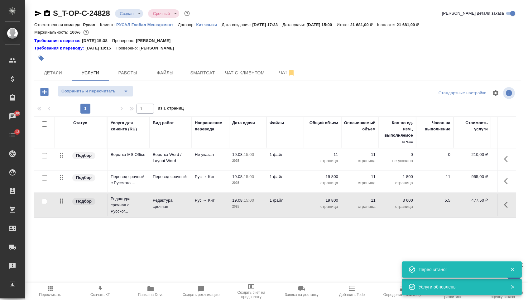
drag, startPoint x: 62, startPoint y: 156, endPoint x: 62, endPoint y: 212, distance: 55.5
click at [62, 212] on table "Статус Услуга для клиента (RU) Вид работ Направление перевода Дата сдачи Файлы …" at bounding box center [327, 168] width 587 height 102
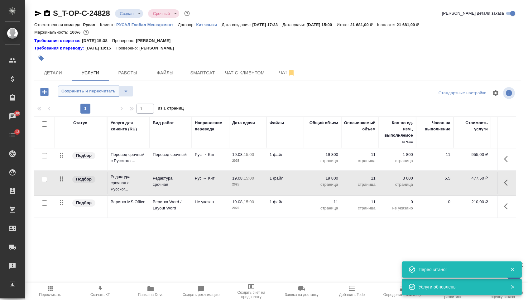
click at [88, 97] on button "Сохранить и пересчитать" at bounding box center [88, 91] width 61 height 11
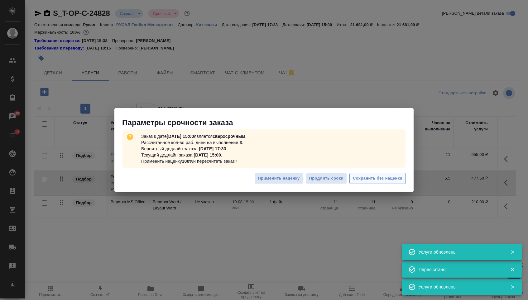
click at [375, 176] on span "Сохранить без наценки" at bounding box center [378, 178] width 50 height 7
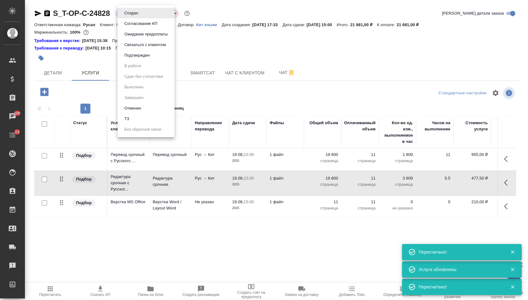
click at [142, 10] on body "🙏 .cls-1 fill:#fff; AWATERA Menshikova Aleksandra Клиенты Спецификации Заказы 1…" at bounding box center [264, 150] width 528 height 300
click at [136, 59] on button "Подтвержден" at bounding box center [136, 55] width 29 height 7
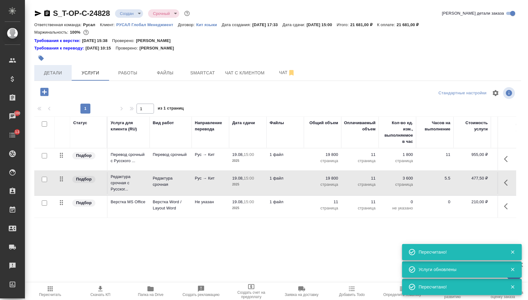
click at [61, 77] on span "Детали" at bounding box center [53, 73] width 30 height 8
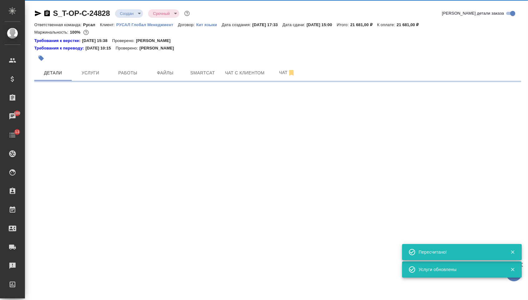
select select "RU"
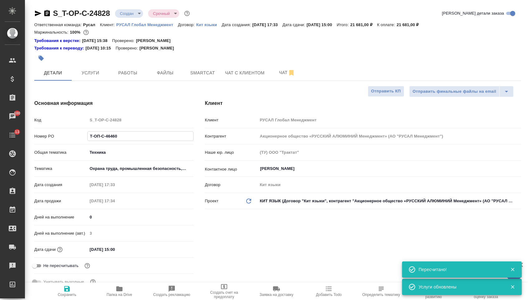
drag, startPoint x: 121, startPoint y: 139, endPoint x: 72, endPoint y: 138, distance: 49.5
click at [72, 138] on div "Номер PO Т-ОП-С-46460" at bounding box center [113, 136] width 159 height 11
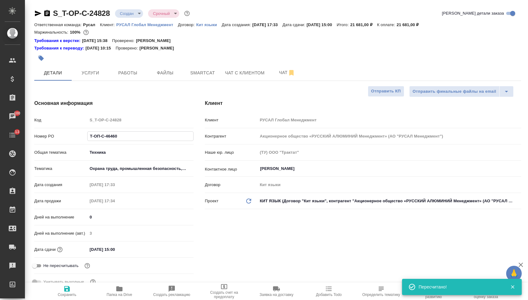
click at [142, 11] on body "🙏 .cls-1 fill:#fff; AWATERA Menshikova Aleksandra Клиенты Спецификации Заказы 1…" at bounding box center [264, 150] width 528 height 300
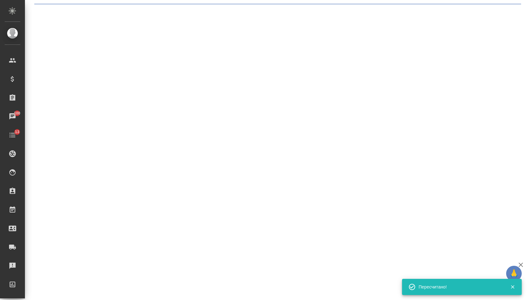
click at [142, 57] on div ".cls-1 fill:#fff; AWATERA Menshikova Aleksandra Клиенты Спецификации Заказы 100…" at bounding box center [264, 150] width 528 height 300
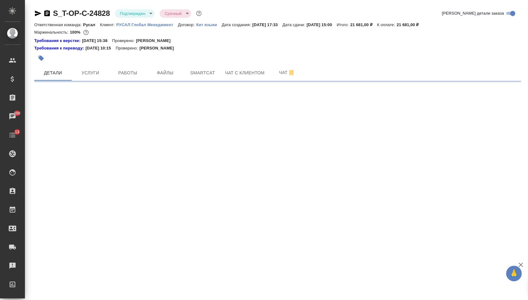
select select "RU"
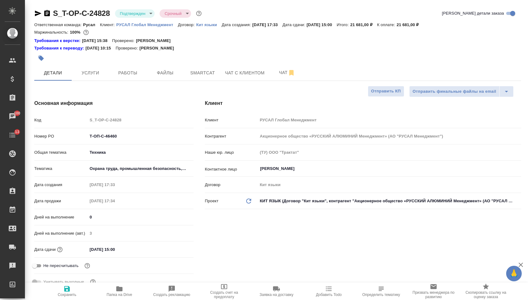
type textarea "x"
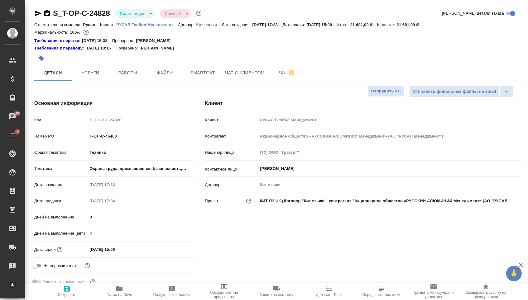
type textarea "x"
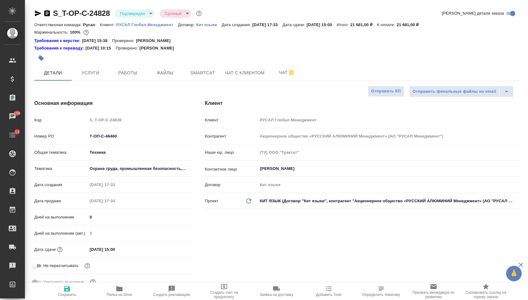
type textarea "x"
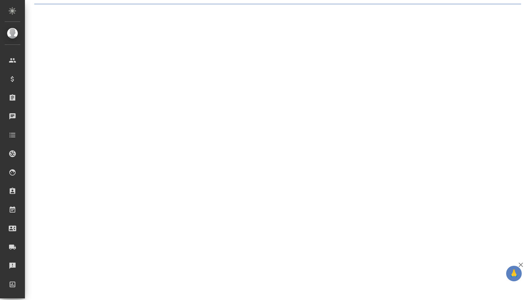
select select "RU"
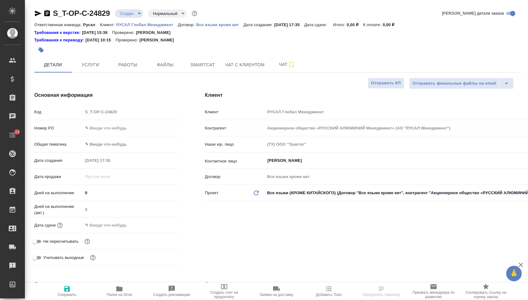
type textarea "x"
click at [108, 127] on input "text" at bounding box center [131, 128] width 97 height 9
type textarea "x"
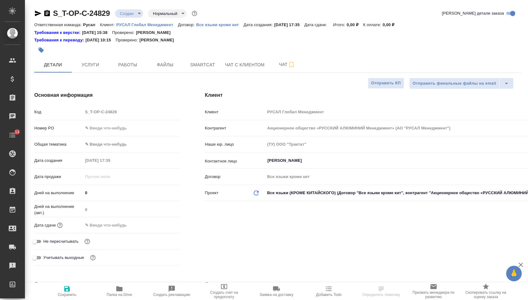
type textarea "x"
paste input "Т-ОП-С-46461"
type input "Т-ОП-С-46461"
type textarea "x"
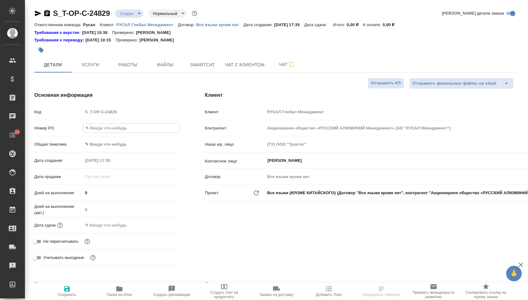
type textarea "x"
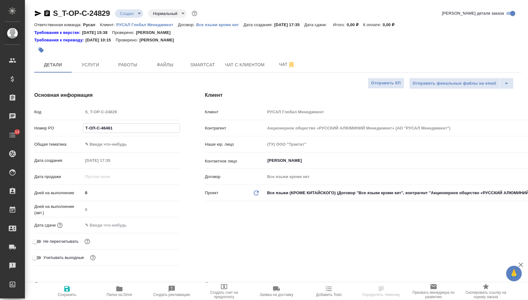
type input "Т-ОП-С-46461"
click at [121, 230] on input "text" at bounding box center [110, 225] width 55 height 9
click at [155, 229] on div at bounding box center [131, 226] width 97 height 10
click at [158, 229] on icon "button" at bounding box center [161, 225] width 7 height 7
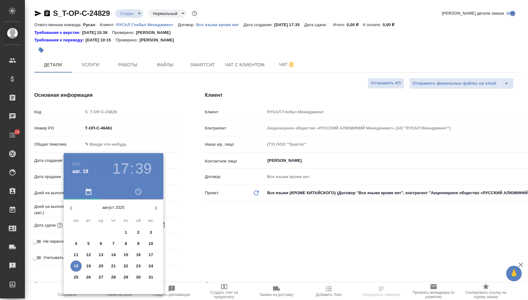
click at [89, 268] on p "19" at bounding box center [88, 266] width 5 height 6
type input "19.08.2025 17:39"
type textarea "x"
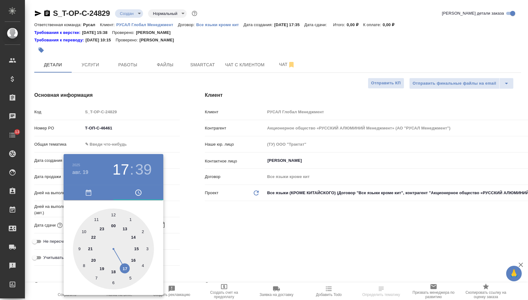
type textarea "x"
click at [128, 234] on div at bounding box center [113, 249] width 81 height 81
type input "19.08.2025 14:39"
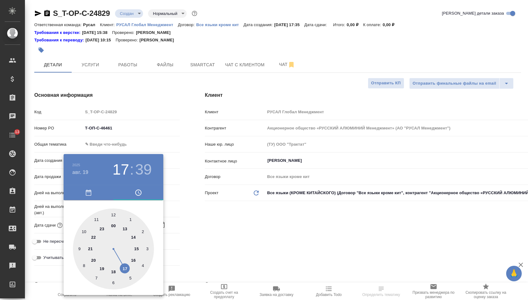
type textarea "x"
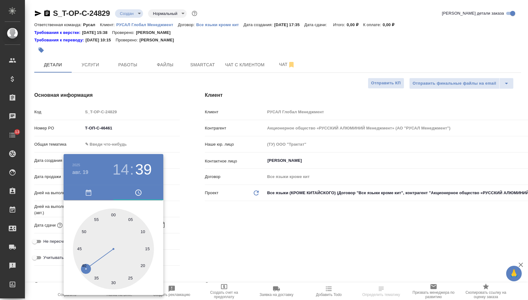
type textarea "x"
type input "19.08.2025 14:00"
click at [113, 214] on div at bounding box center [113, 249] width 81 height 81
type textarea "x"
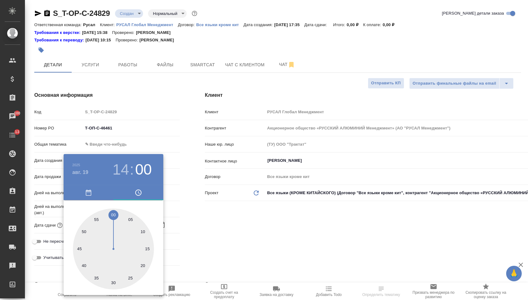
type textarea "x"
click at [196, 215] on div at bounding box center [264, 150] width 528 height 300
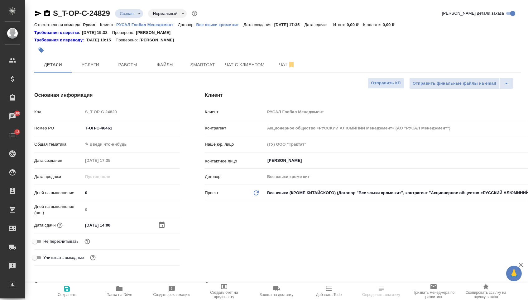
type textarea "x"
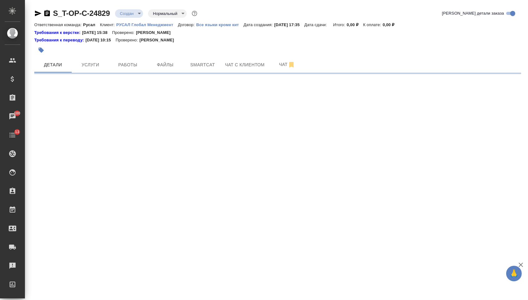
select select "RU"
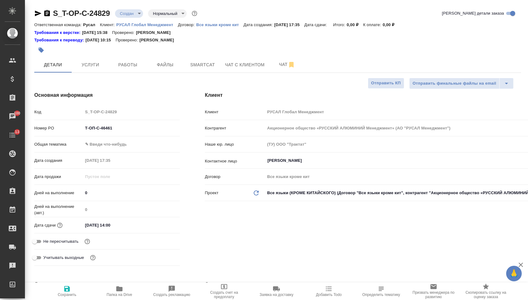
click at [124, 150] on body "🙏 .cls-1 fill:#fff; AWATERA Menshikova Aleksandra Клиенты Спецификации Заказы 1…" at bounding box center [264, 150] width 528 height 300
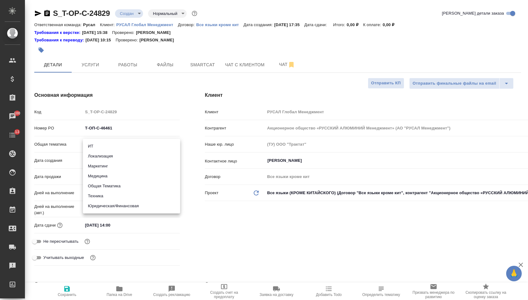
click at [119, 206] on li "Юридическая/Финансовая" at bounding box center [131, 206] width 97 height 10
type input "yr-fn"
type textarea "x"
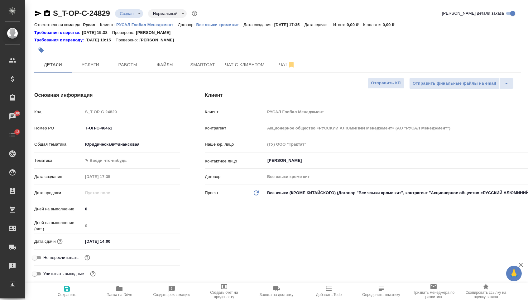
click at [118, 161] on body "🙏 .cls-1 fill:#fff; AWATERA Menshikova Aleksandra Клиенты Спецификации Заказы 1…" at bounding box center [264, 150] width 528 height 300
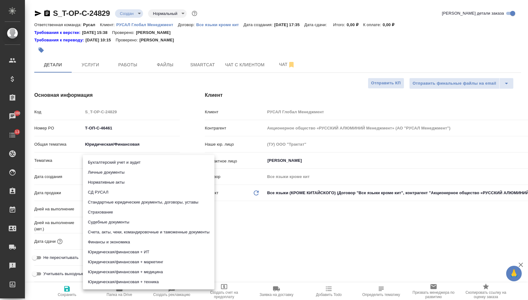
click at [118, 202] on li "Стандартные юридические документы, договоры, уставы" at bounding box center [148, 203] width 131 height 10
type textarea "x"
type input "5f647205b73bc97568ca66bf"
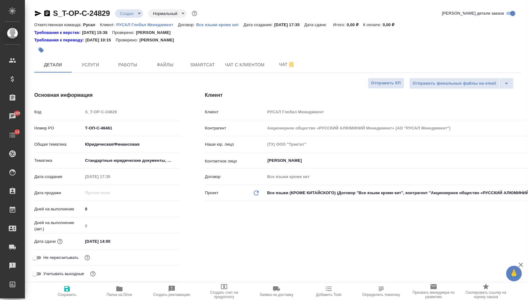
click at [64, 297] on span "Сохранить" at bounding box center [67, 295] width 19 height 4
type textarea "x"
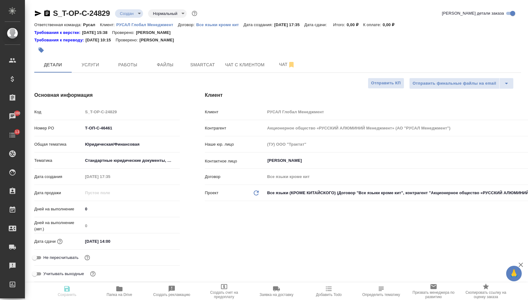
type textarea "x"
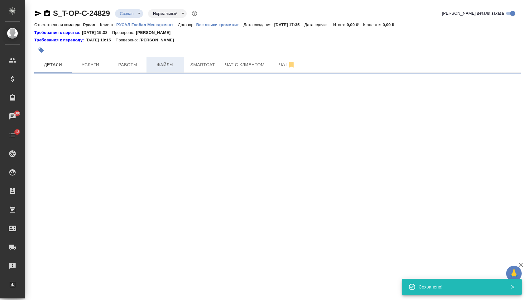
select select "RU"
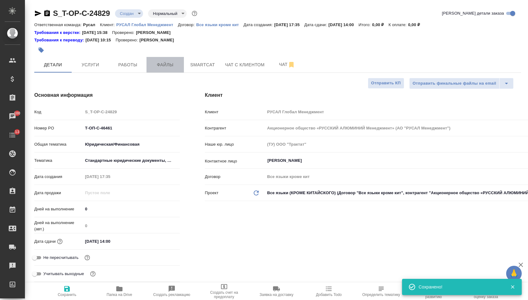
click at [172, 67] on span "Файлы" at bounding box center [165, 65] width 30 height 8
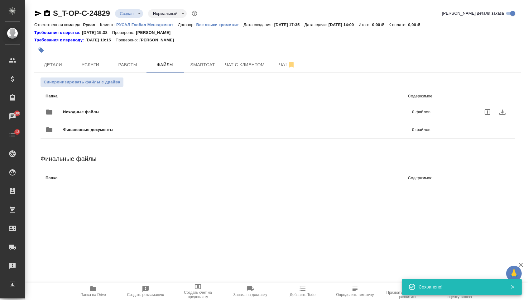
click at [90, 121] on div "Финансовые документы 0 файлов" at bounding box center [237, 129] width 397 height 27
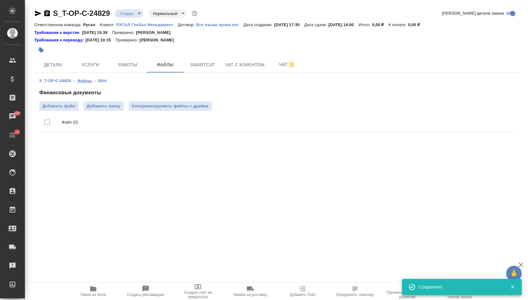
click at [83, 80] on link "Файлы" at bounding box center [85, 81] width 14 height 5
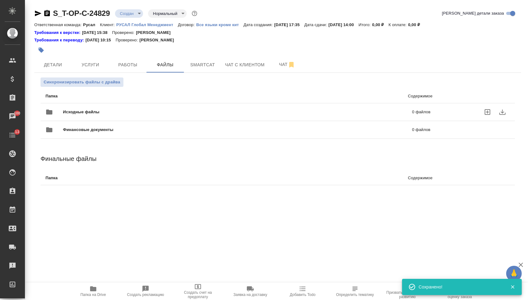
click at [82, 107] on div "Исходные файлы 0 файлов" at bounding box center [237, 112] width 385 height 15
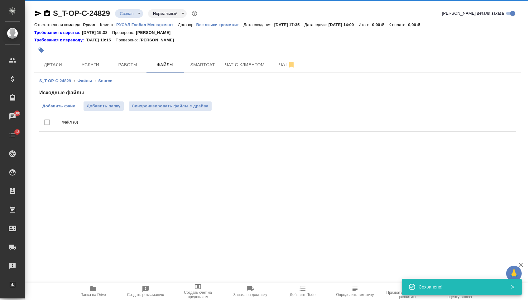
click at [62, 103] on span "Добавить файл" at bounding box center [58, 106] width 33 height 6
click at [0, 0] on input "Добавить файл" at bounding box center [0, 0] width 0 height 0
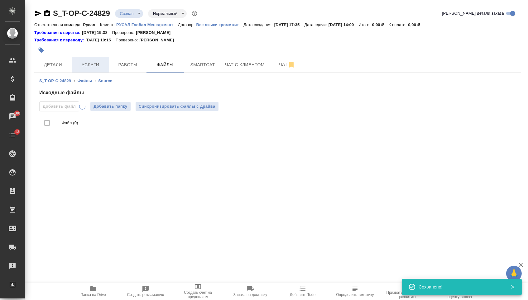
click at [91, 61] on button "Услуги" at bounding box center [90, 65] width 37 height 16
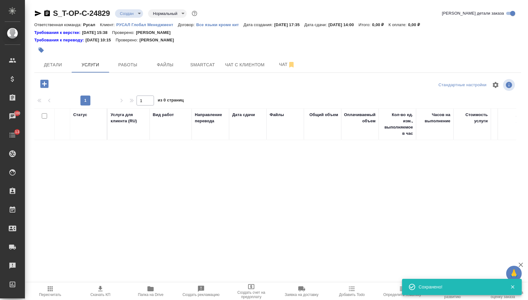
click at [45, 83] on icon "button" at bounding box center [44, 84] width 8 height 8
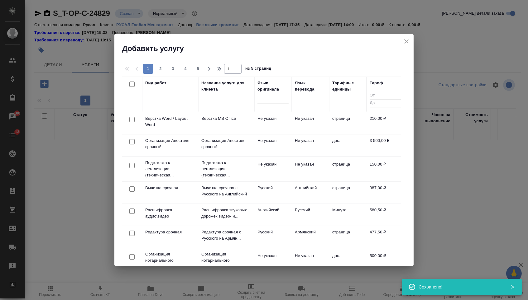
click at [268, 96] on div at bounding box center [272, 97] width 31 height 9
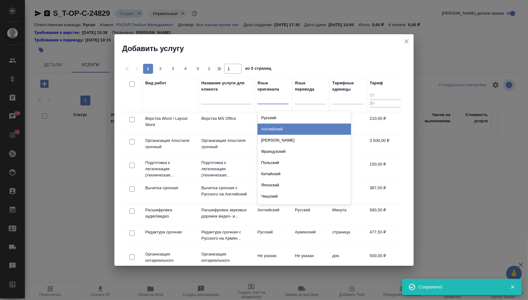
click at [268, 126] on div "Английский" at bounding box center [303, 129] width 93 height 11
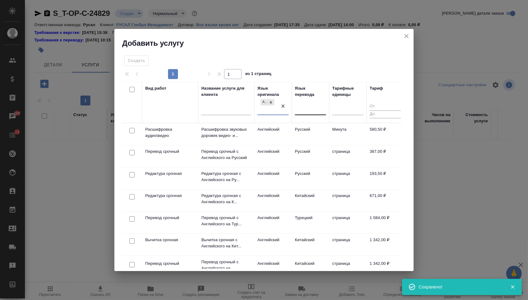
click at [306, 110] on div at bounding box center [310, 109] width 31 height 9
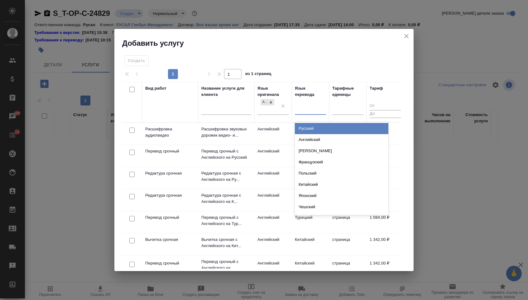
click at [306, 123] on div "Русский" at bounding box center [341, 128] width 93 height 11
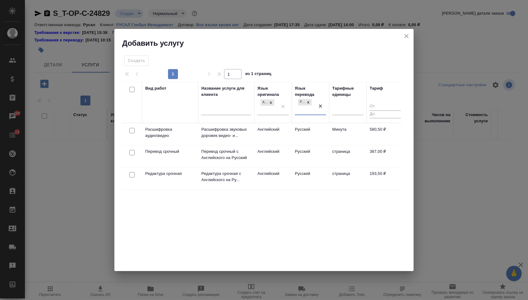
click at [131, 151] on input "checkbox" at bounding box center [131, 152] width 5 height 5
checkbox input "true"
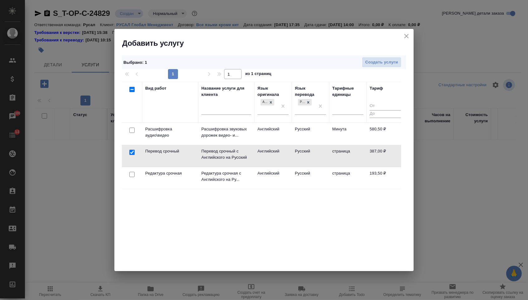
click at [131, 177] on input "checkbox" at bounding box center [131, 174] width 5 height 5
checkbox input "true"
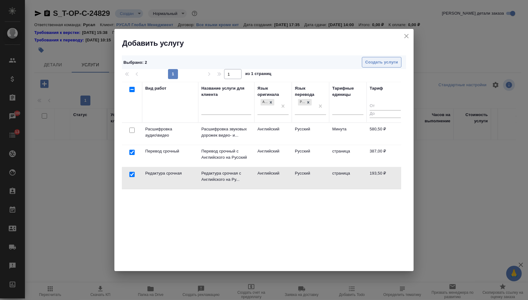
click at [373, 58] on button "Создать услуги" at bounding box center [382, 62] width 40 height 11
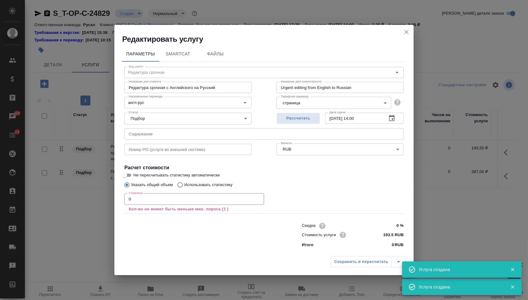
type input "Перевод срочный"
type input "Перевод срочный с Английского на Русский"
type input "Urgent translation from English into Russian"
type input "387 RUB"
click at [176, 124] on div "Статус Подбор none Статус" at bounding box center [188, 118] width 152 height 41
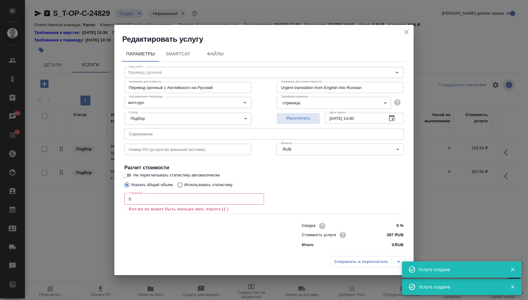
click at [173, 136] on input "text" at bounding box center [263, 133] width 279 height 11
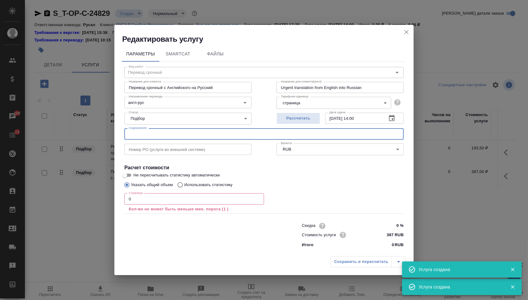
paste input "ALUMINUM GROUP, LTD dormant_ES Declaration BVI_2025"
type input "ALUMINUM GROUP, LTD dormant_ES Declaration BVI_2025"
click at [154, 203] on input "0" at bounding box center [194, 198] width 140 height 11
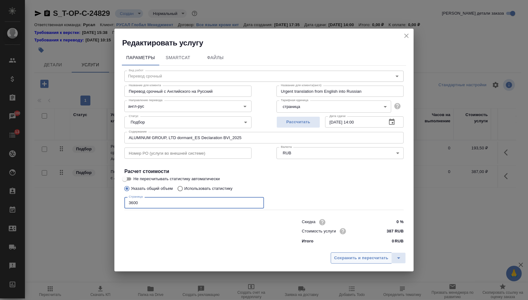
type input "3600"
click at [377, 264] on button "Сохранить и пересчитать" at bounding box center [361, 258] width 61 height 11
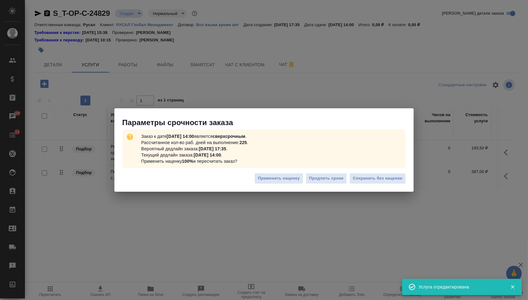
click at [366, 184] on div "Применить наценку Продлить сроки Сохранить без наценки" at bounding box center [263, 181] width 299 height 22
click at [363, 179] on span "Сохранить без наценки" at bounding box center [378, 178] width 50 height 7
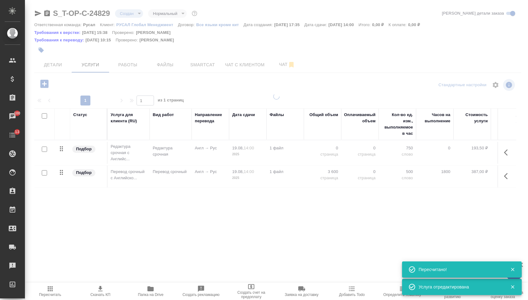
type input "urgent"
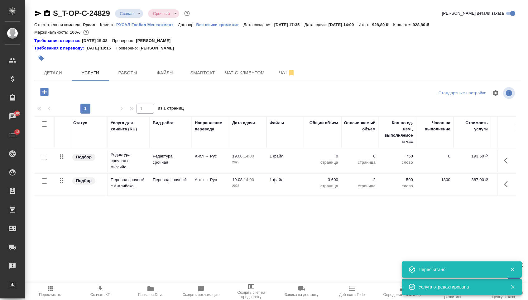
click at [327, 154] on td "0 страница" at bounding box center [322, 161] width 37 height 22
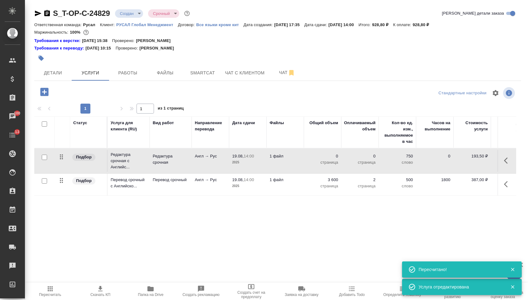
click at [327, 159] on p "0" at bounding box center [322, 156] width 31 height 6
click at [327, 159] on input "0" at bounding box center [326, 157] width 23 height 9
type input "3600"
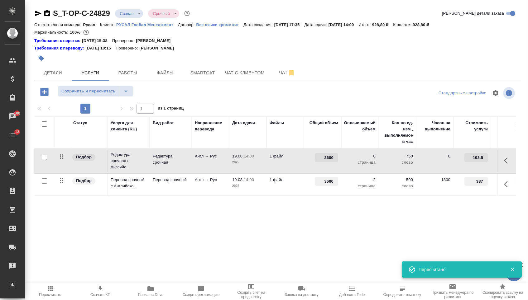
click at [240, 211] on div "Статус Услуга для клиента (RU) Вид работ Направление перевода Дата сдачи Файлы …" at bounding box center [275, 184] width 482 height 134
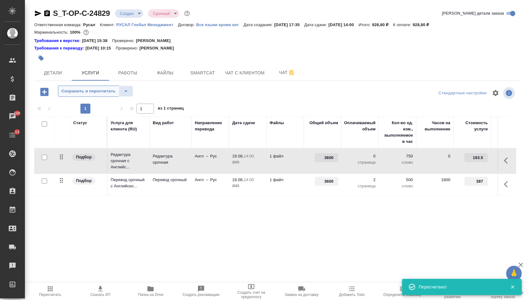
click at [112, 95] on span "Сохранить и пересчитать" at bounding box center [88, 91] width 54 height 7
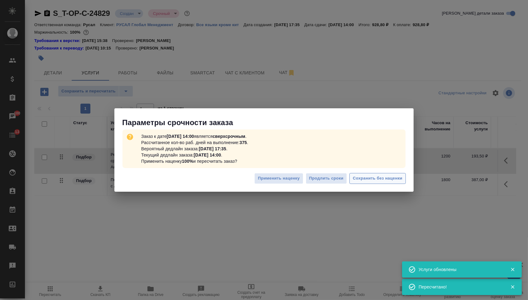
click at [375, 181] on span "Сохранить без наценки" at bounding box center [378, 178] width 50 height 7
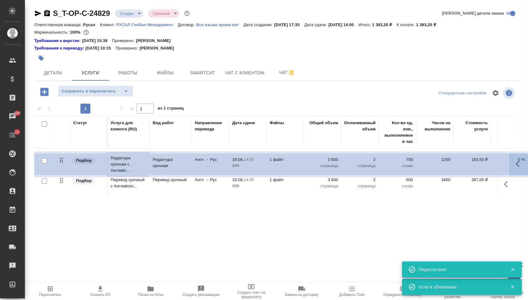
drag, startPoint x: 63, startPoint y: 161, endPoint x: 63, endPoint y: 190, distance: 28.7
click at [63, 190] on table "Статус Услуга для клиента (RU) Вид работ Направление перевода Дата сдачи Файлы …" at bounding box center [327, 156] width 587 height 79
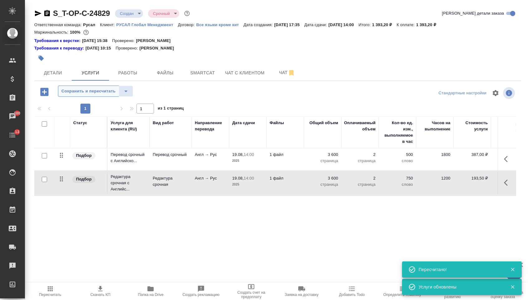
click at [91, 94] on span "Сохранить и пересчитать" at bounding box center [88, 91] width 54 height 7
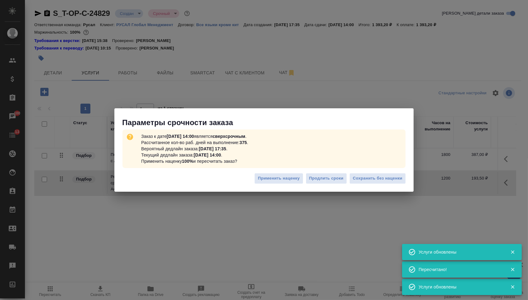
click at [360, 171] on div "Применить наценку Продлить сроки Сохранить без наценки" at bounding box center [263, 181] width 299 height 22
click at [360, 174] on button "Сохранить без наценки" at bounding box center [377, 178] width 56 height 11
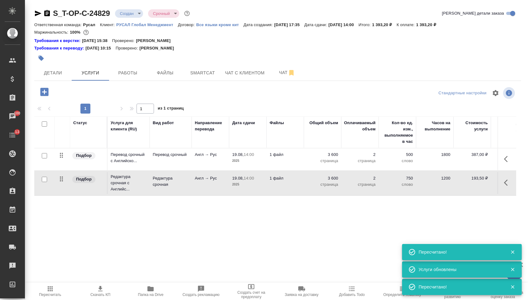
click at [140, 4] on div "S_T-OP-C-24829 Создан new Срочный urgent Кратко детали заказа Ответственная ком…" at bounding box center [278, 133] width 494 height 266
click at [140, 9] on body "🙏 .cls-1 fill:#fff; AWATERA Menshikova Aleksandra Клиенты Спецификации Заказы 1…" at bounding box center [264, 150] width 528 height 300
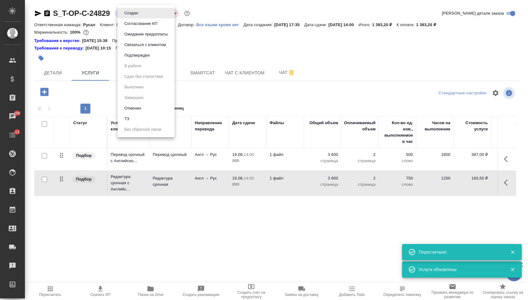
click at [135, 61] on li "Подтвержден" at bounding box center [145, 55] width 57 height 11
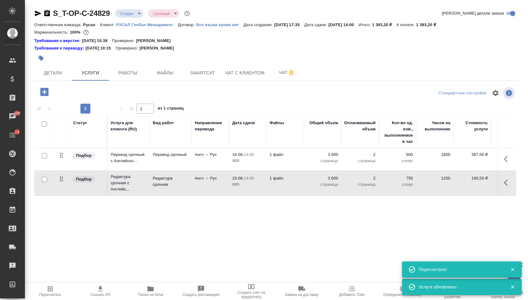
click at [55, 81] on hr at bounding box center [277, 81] width 487 height 0
click at [55, 79] on button "Детали" at bounding box center [52, 73] width 37 height 16
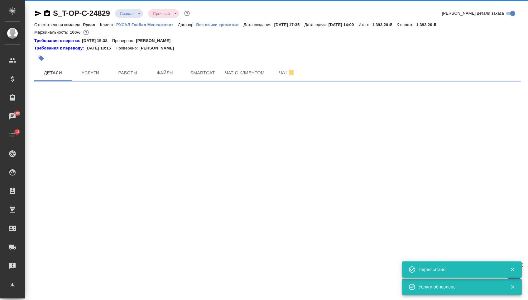
select select "RU"
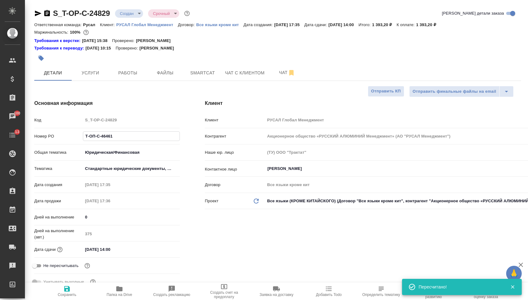
drag, startPoint x: 117, startPoint y: 144, endPoint x: 45, endPoint y: 136, distance: 73.0
click at [45, 136] on div "Номер PO Т-ОП-С-46461" at bounding box center [106, 136] width 145 height 11
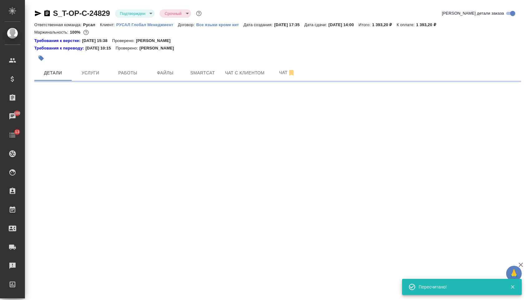
select select "RU"
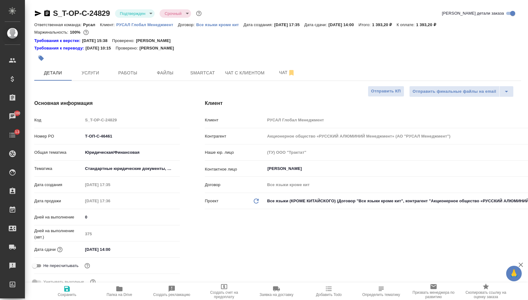
type textarea "x"
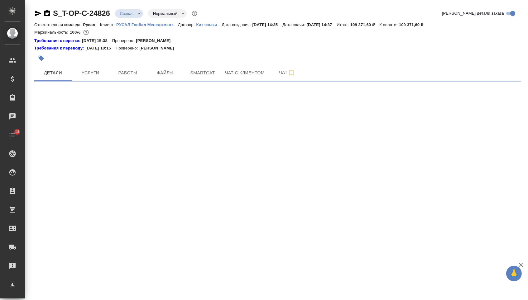
select select "RU"
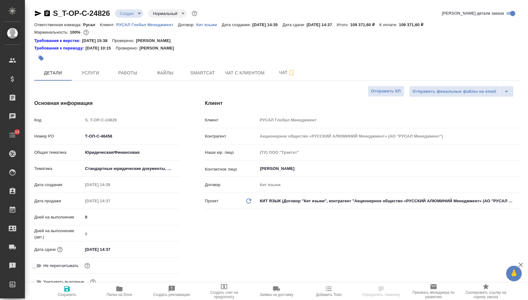
type textarea "x"
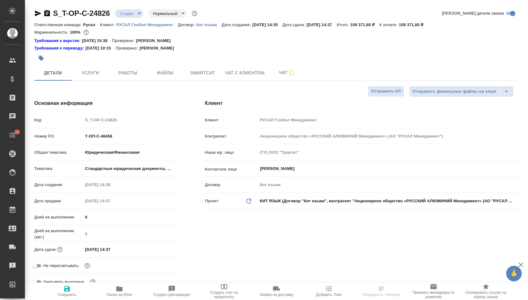
type textarea "x"
click at [101, 251] on input "[DATE] 14:37" at bounding box center [110, 249] width 55 height 9
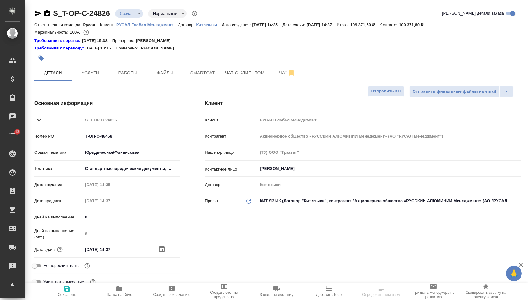
click at [168, 252] on div at bounding box center [169, 249] width 22 height 7
click at [168, 251] on div at bounding box center [169, 249] width 22 height 7
click at [165, 252] on icon "button" at bounding box center [161, 249] width 7 height 7
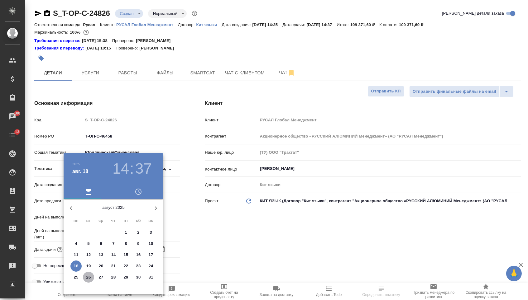
click at [92, 278] on span "26" at bounding box center [88, 277] width 11 height 6
type input "26.08.2025 14:37"
type textarea "x"
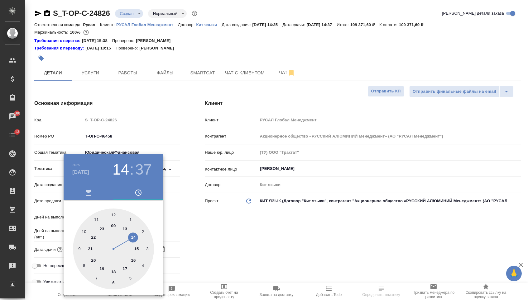
type textarea "x"
type input "26.08.2025 17:37"
click at [127, 265] on div at bounding box center [113, 249] width 81 height 81
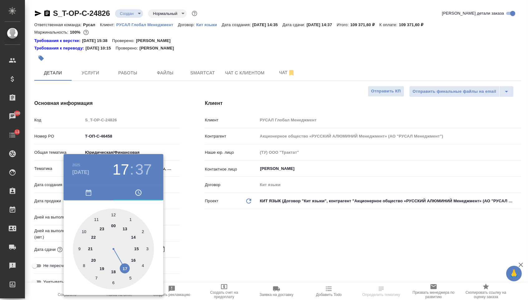
type textarea "x"
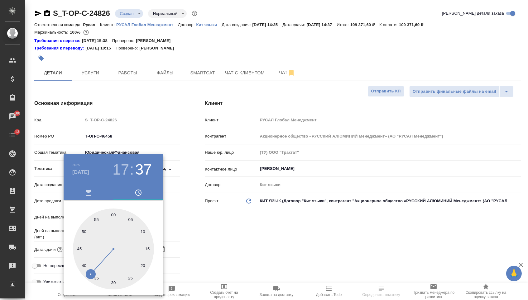
type textarea "x"
type input "26.08.2025 17:01"
click at [116, 213] on div at bounding box center [113, 249] width 81 height 81
type textarea "x"
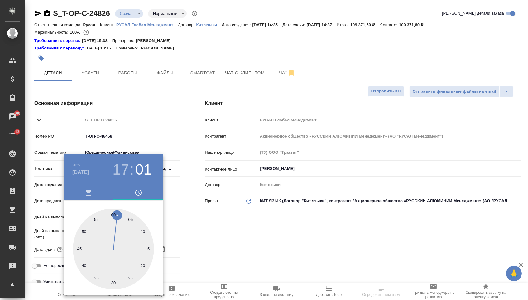
type textarea "x"
type input "26.08.2025 17:00"
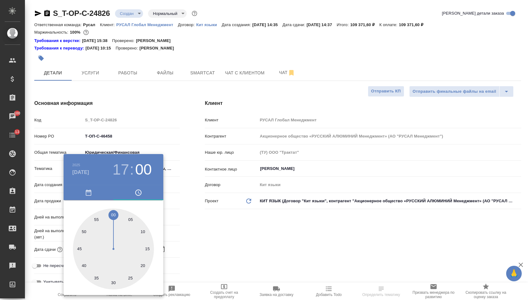
click at [112, 212] on div at bounding box center [113, 249] width 81 height 81
type textarea "x"
click at [189, 229] on div at bounding box center [264, 150] width 528 height 300
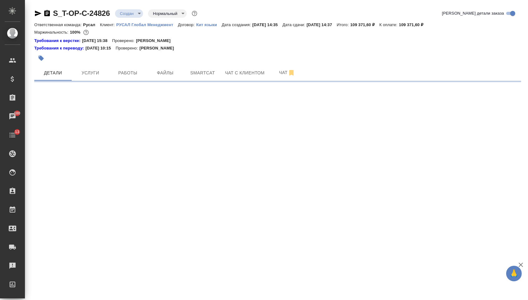
click at [68, 286] on div ".cls-1 fill:#fff; AWATERA Menshikova Aleksandra Клиенты Спецификации Заказы 100…" at bounding box center [264, 150] width 528 height 300
select select "RU"
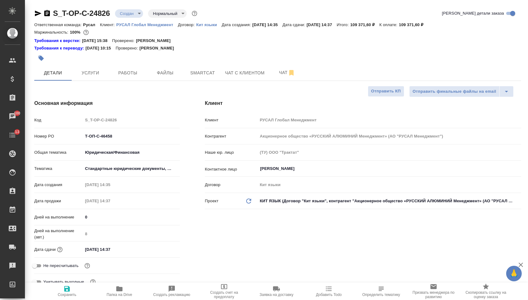
type textarea "x"
click at [68, 295] on span "Сохранить" at bounding box center [67, 295] width 19 height 4
type textarea "x"
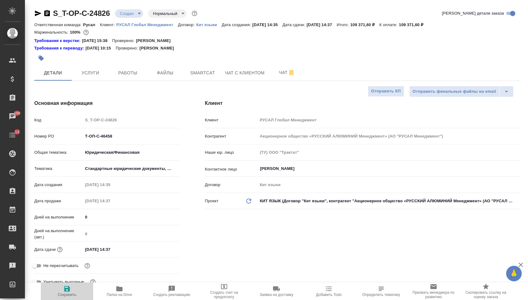
type textarea "x"
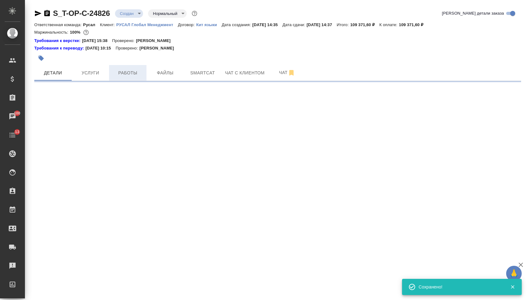
select select "RU"
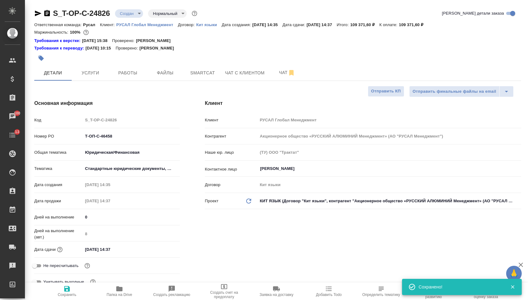
click at [116, 244] on div "Дней на выполнение (авт.) 8" at bounding box center [106, 236] width 145 height 16
click at [121, 254] on input "18.08.2025 14:37" at bounding box center [110, 249] width 55 height 9
click at [164, 252] on icon "button" at bounding box center [162, 249] width 6 height 6
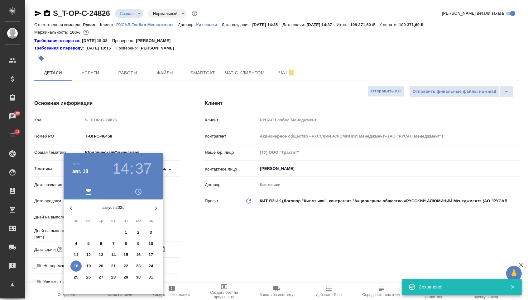
click at [86, 283] on button "26" at bounding box center [88, 277] width 11 height 11
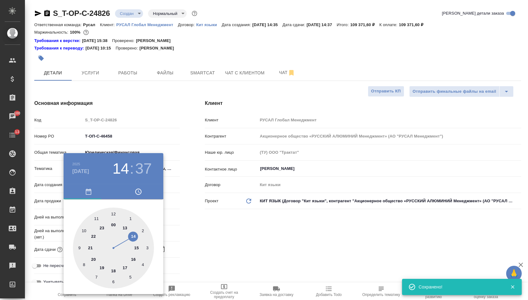
type input "26.08.2025 14:37"
type textarea "x"
click at [126, 269] on div at bounding box center [113, 249] width 81 height 81
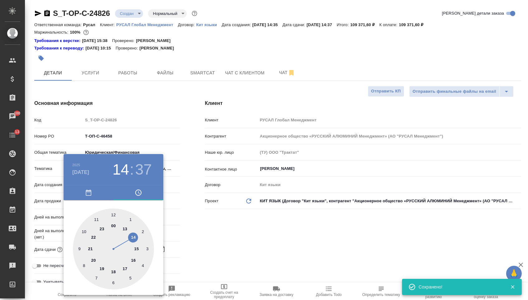
type input "26.08.2025 17:37"
type textarea "x"
click at [113, 214] on div at bounding box center [113, 249] width 81 height 81
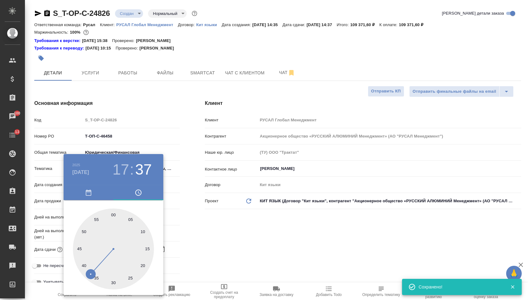
type input "26.08.2025 17:00"
type textarea "x"
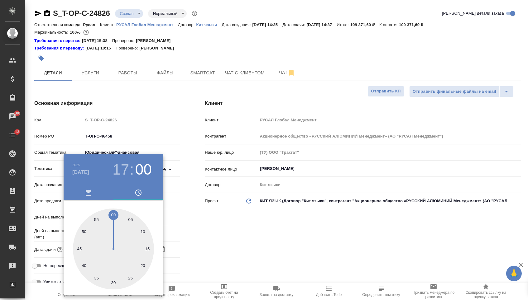
click at [208, 226] on div at bounding box center [264, 150] width 528 height 300
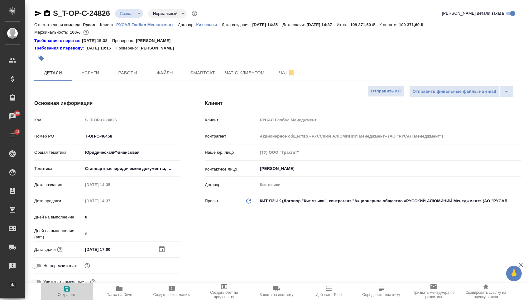
click at [69, 289] on icon "button" at bounding box center [67, 289] width 6 height 6
type textarea "x"
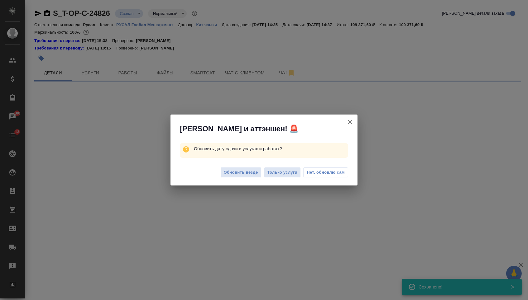
select select "RU"
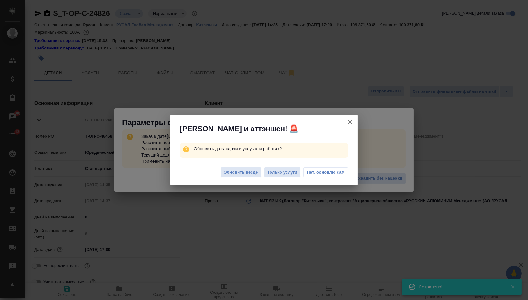
type textarea "x"
click at [231, 175] on span "Обновить везде" at bounding box center [241, 172] width 34 height 7
type textarea "x"
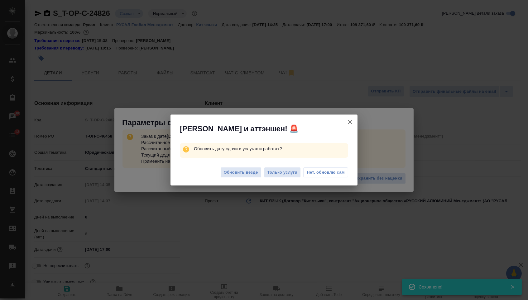
type textarea "x"
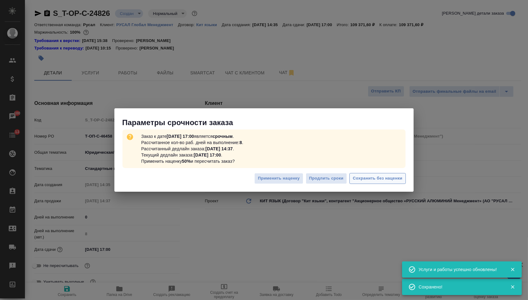
click at [376, 181] on span "Сохранить без наценки" at bounding box center [378, 178] width 50 height 7
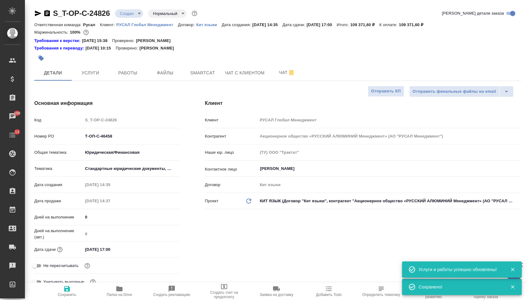
type textarea "x"
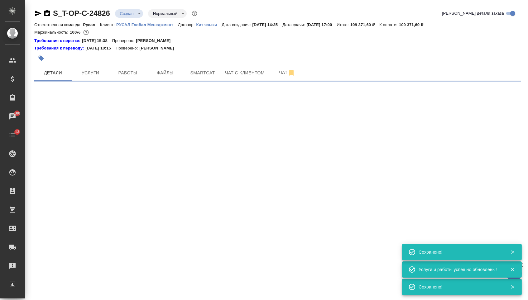
type input "urgent"
select select "RU"
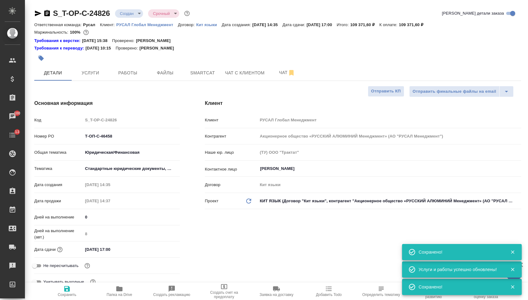
type textarea "x"
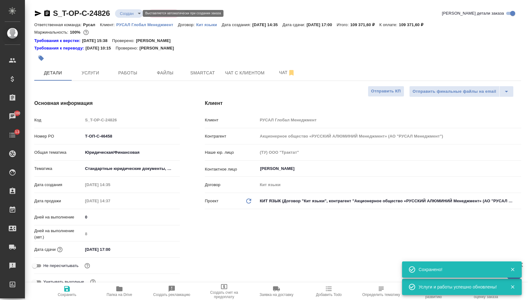
click at [131, 14] on body "🙏 .cls-1 fill:#fff; AWATERA Menshikova Aleksandra Клиенты Спецификации Заказы 1…" at bounding box center [264, 150] width 528 height 300
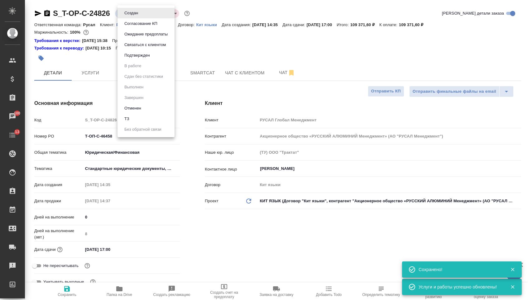
click at [129, 17] on button "Подтвержден" at bounding box center [130, 13] width 17 height 7
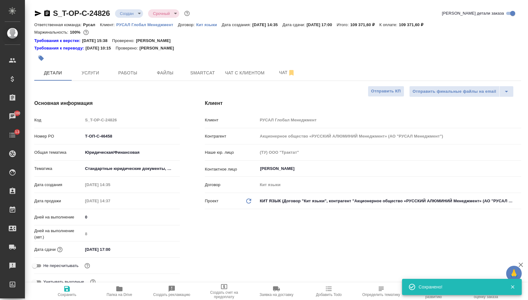
click at [135, 16] on body "🙏 .cls-1 fill:#fff; AWATERA Menshikova Aleksandra Клиенты Спецификации Заказы 1…" at bounding box center [264, 150] width 528 height 300
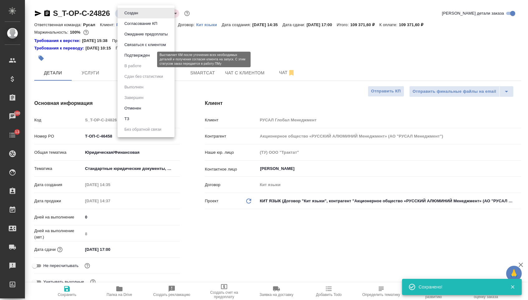
click at [135, 59] on button "Подтвержден" at bounding box center [136, 55] width 29 height 7
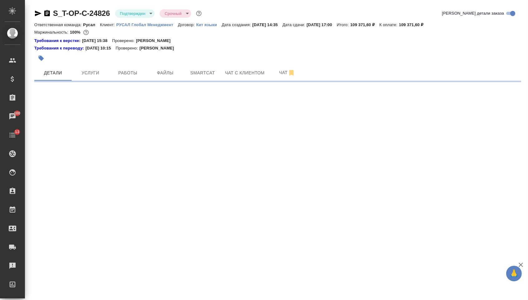
select select "RU"
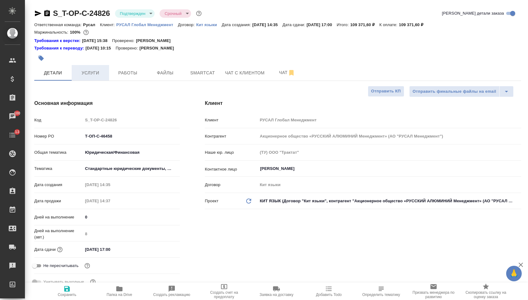
type textarea "x"
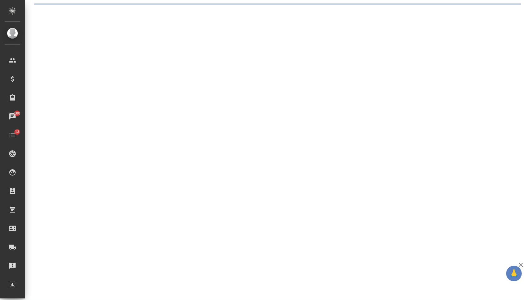
select select "RU"
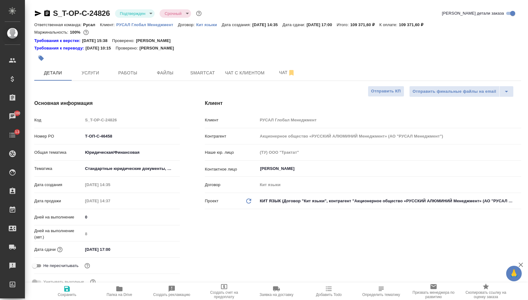
type textarea "x"
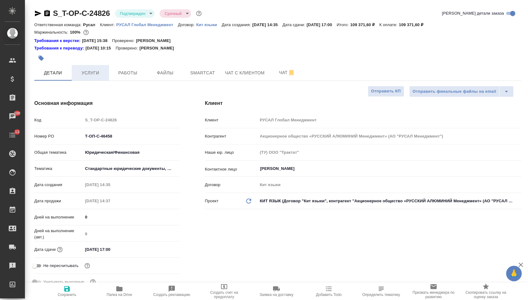
type textarea "x"
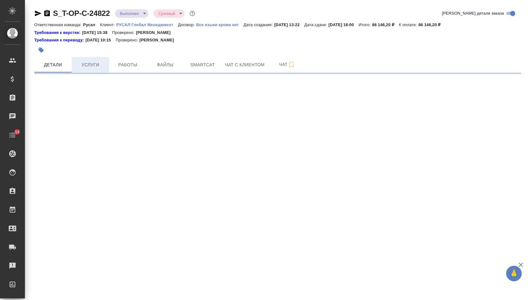
select select "RU"
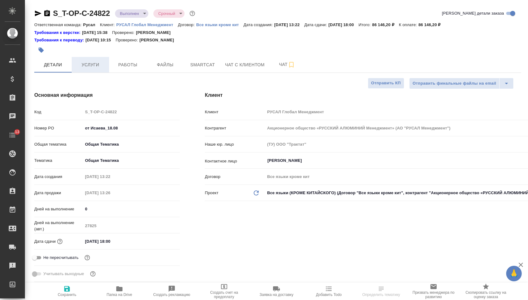
click at [88, 63] on span "Услуги" at bounding box center [90, 65] width 30 height 8
type textarea "x"
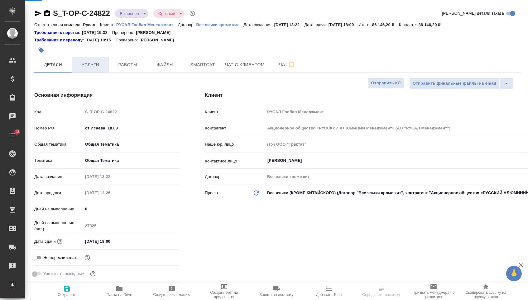
type textarea "x"
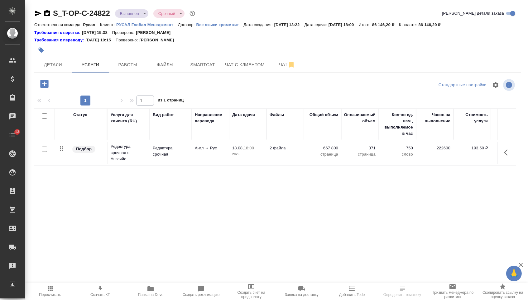
click at [130, 13] on body "🙏 .cls-1 fill:#fff; AWATERA [PERSON_NAME] Спецификации Заказы Чаты 13 Todo Прое…" at bounding box center [264, 150] width 528 height 300
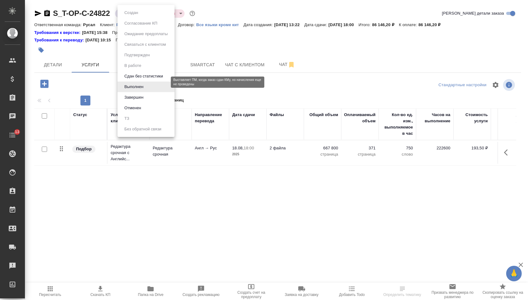
click at [130, 80] on button "Сдан без статистики" at bounding box center [143, 76] width 42 height 7
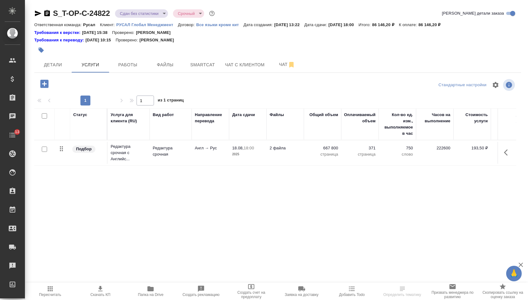
click at [128, 15] on body "🙏 .cls-1 fill:#fff; AWATERA [PERSON_NAME] Спецификации Заказы Чаты 13 Todo Прое…" at bounding box center [264, 150] width 528 height 300
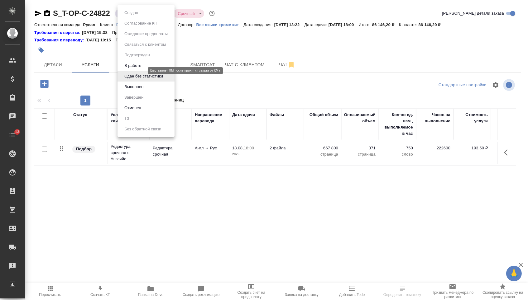
click at [128, 69] on button "В работе" at bounding box center [132, 65] width 21 height 7
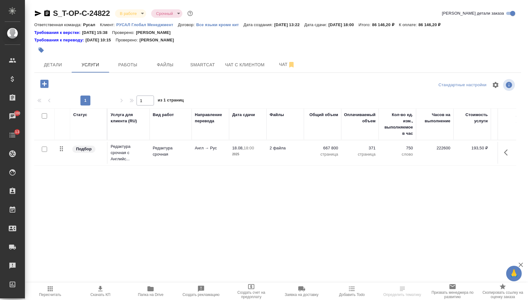
click at [43, 88] on icon "button" at bounding box center [44, 84] width 8 height 8
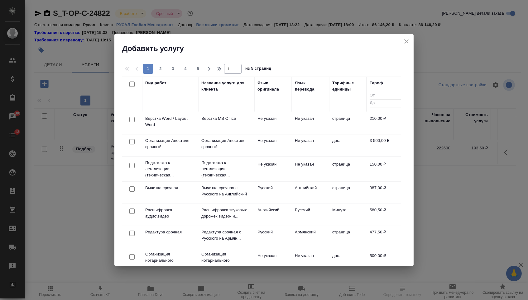
click at [127, 119] on div at bounding box center [132, 120] width 14 height 9
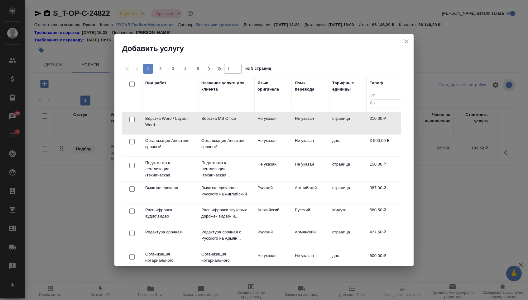
click at [129, 119] on input "checkbox" at bounding box center [131, 119] width 5 height 5
checkbox input "true"
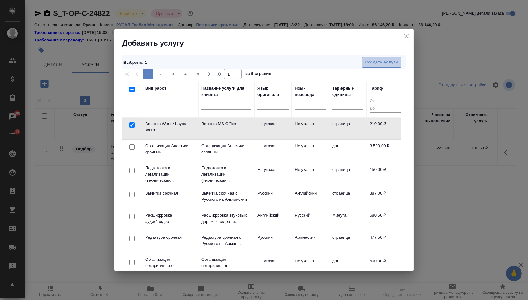
click at [387, 60] on span "Создать услуги" at bounding box center [381, 62] width 33 height 7
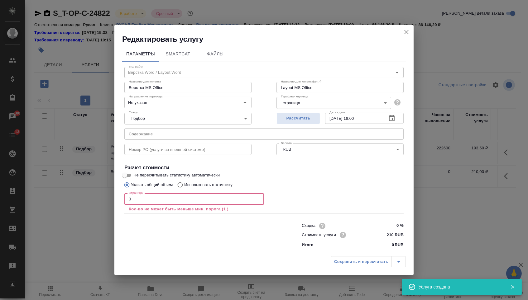
click at [180, 199] on input "0" at bounding box center [194, 198] width 140 height 11
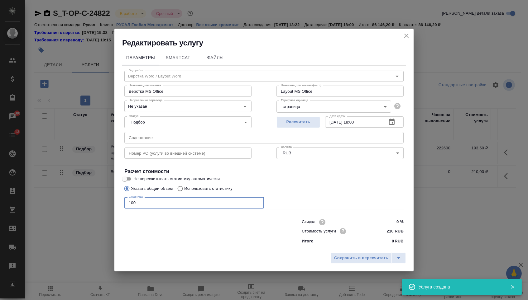
type input "100"
click at [318, 260] on div "Сохранить и пересчитать" at bounding box center [263, 261] width 299 height 22
click at [334, 260] on span "Сохранить и пересчитать" at bounding box center [361, 258] width 54 height 7
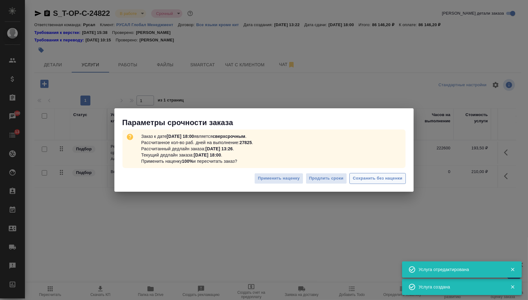
click at [375, 179] on span "Сохранить без наценки" at bounding box center [378, 178] width 50 height 7
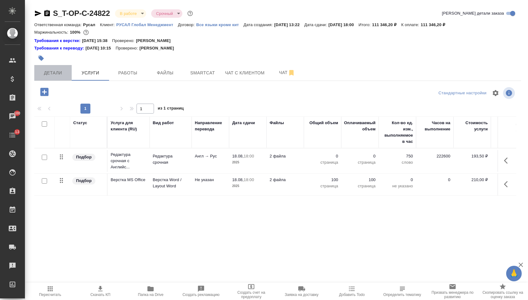
click at [54, 77] on span "Детали" at bounding box center [53, 73] width 30 height 8
click at [34, 13] on div "S_T-OP-C-24822 В работе inProgress Срочный urgent Кратко детали заказа Ответств…" at bounding box center [278, 133] width 494 height 266
click at [39, 16] on icon "button" at bounding box center [37, 13] width 7 height 7
click at [37, 11] on icon "button" at bounding box center [37, 13] width 7 height 7
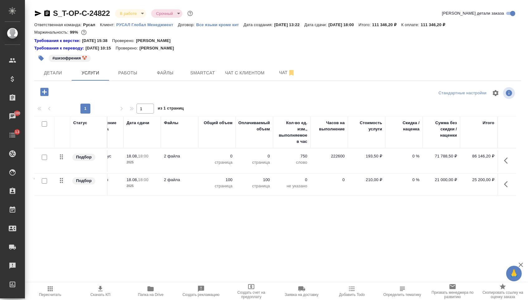
scroll to position [0, 105]
click at [49, 71] on button "Детали" at bounding box center [52, 73] width 37 height 16
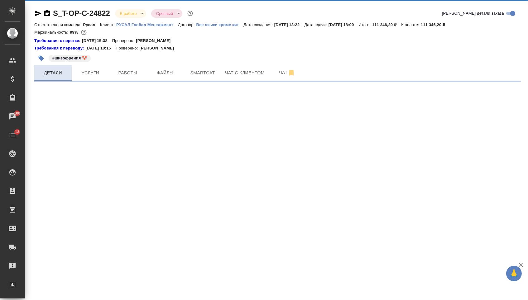
select select "RU"
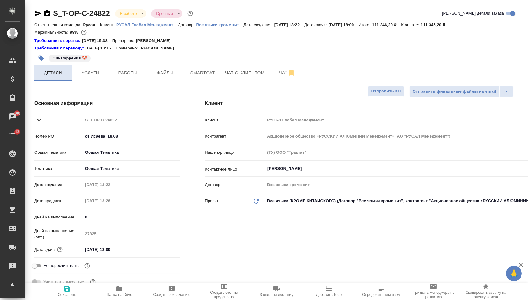
type textarea "x"
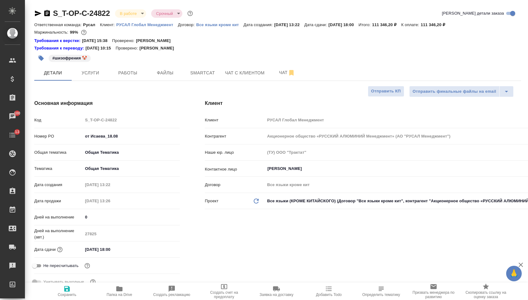
type textarea "x"
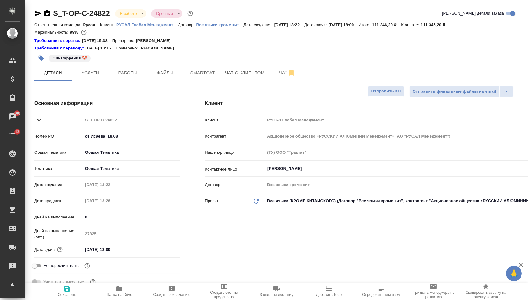
type textarea "x"
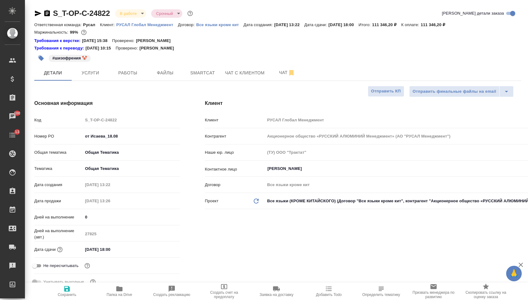
type textarea "x"
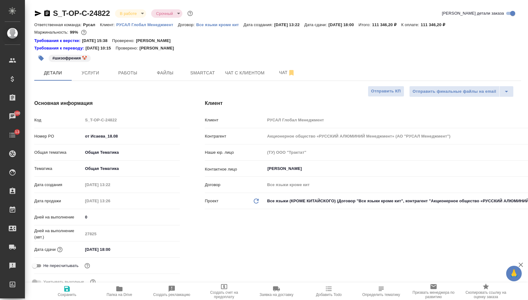
type textarea "x"
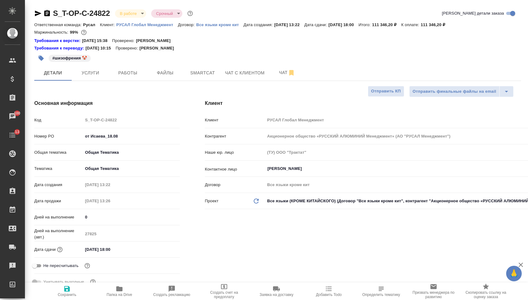
type textarea "x"
